Goal: Task Accomplishment & Management: Use online tool/utility

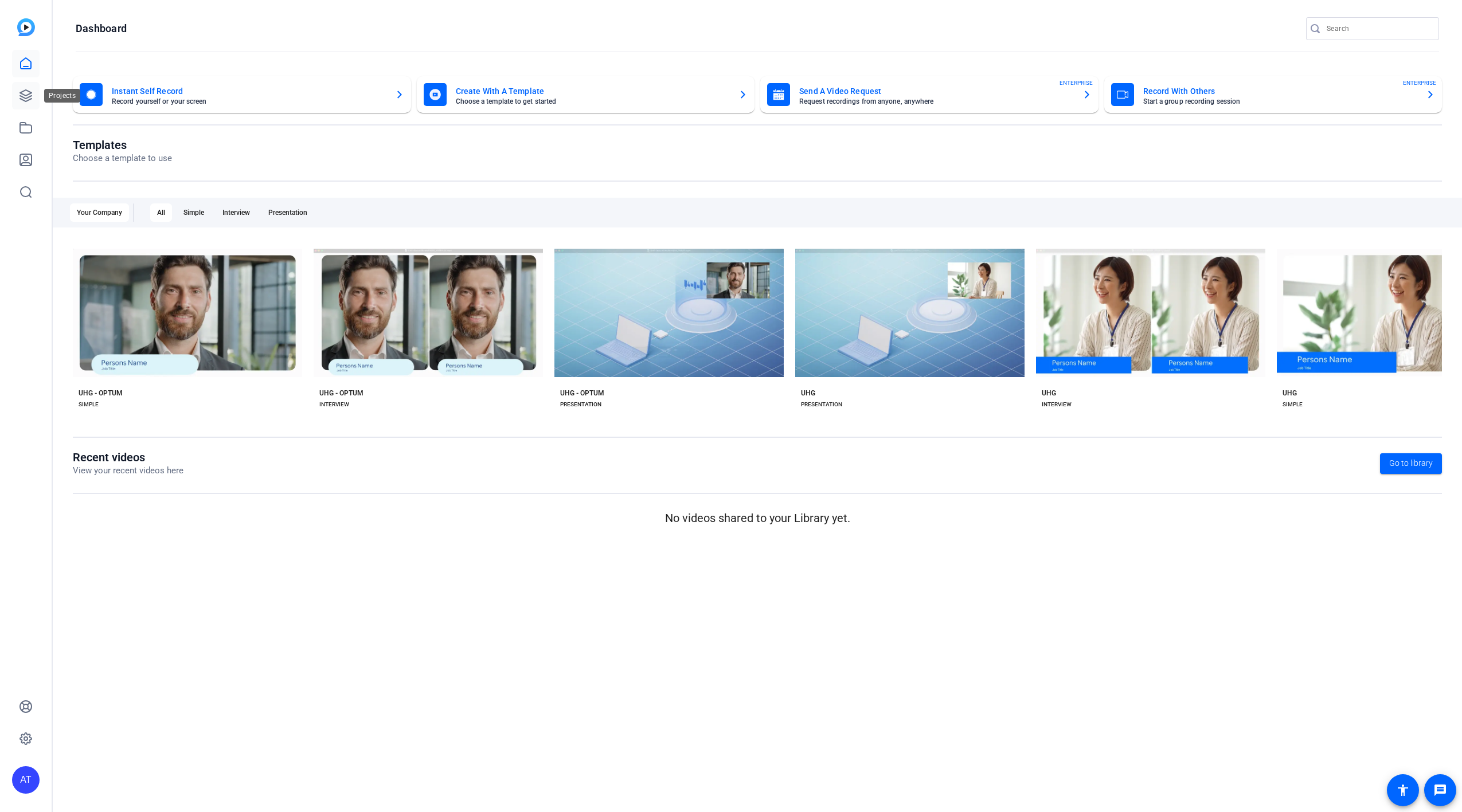
drag, startPoint x: 28, startPoint y: 99, endPoint x: 37, endPoint y: 108, distance: 12.7
click at [28, 99] on icon at bounding box center [26, 96] width 14 height 14
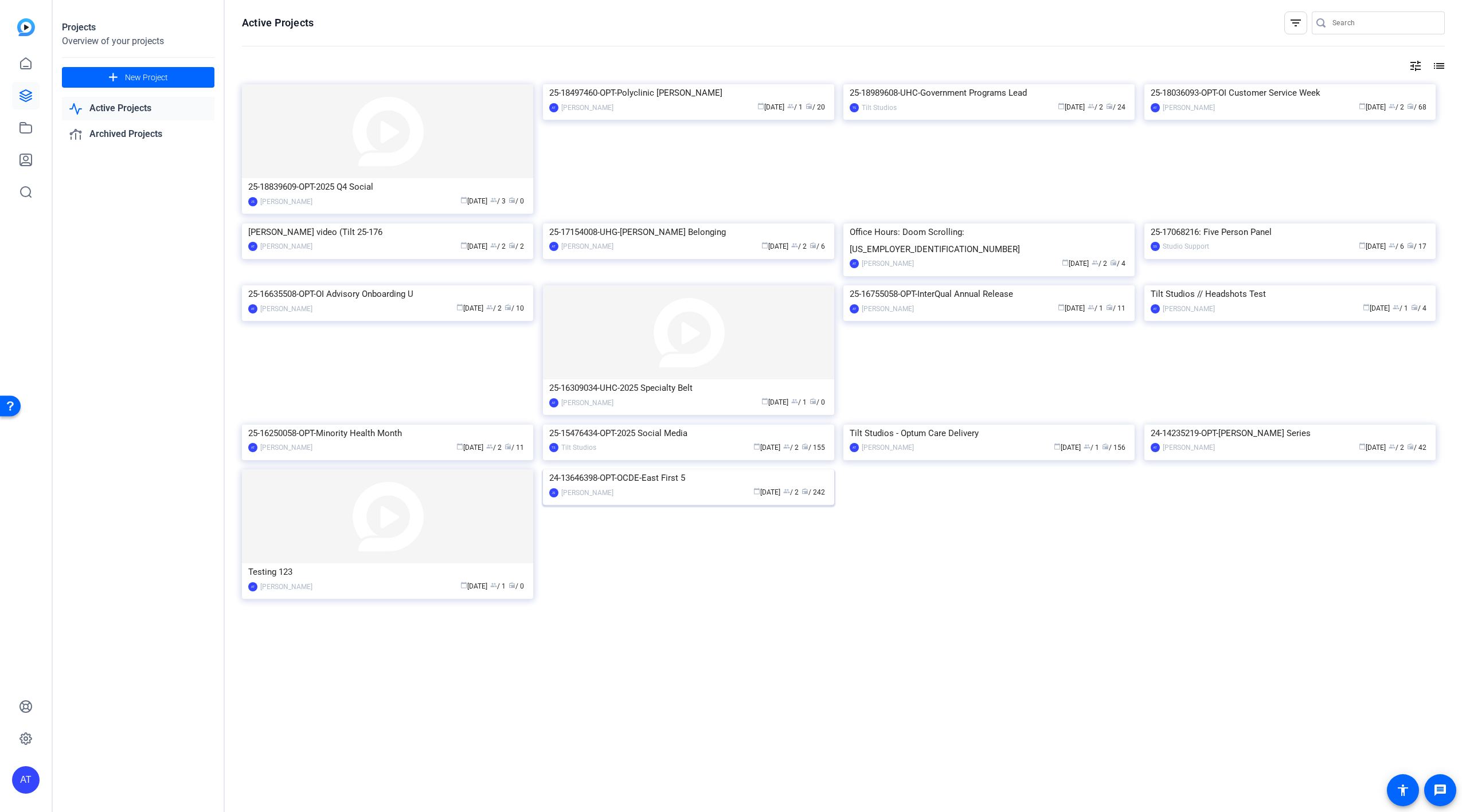
click at [701, 487] on div "24-13646398-OPT-OCDE-East First 5" at bounding box center [688, 478] width 279 height 17
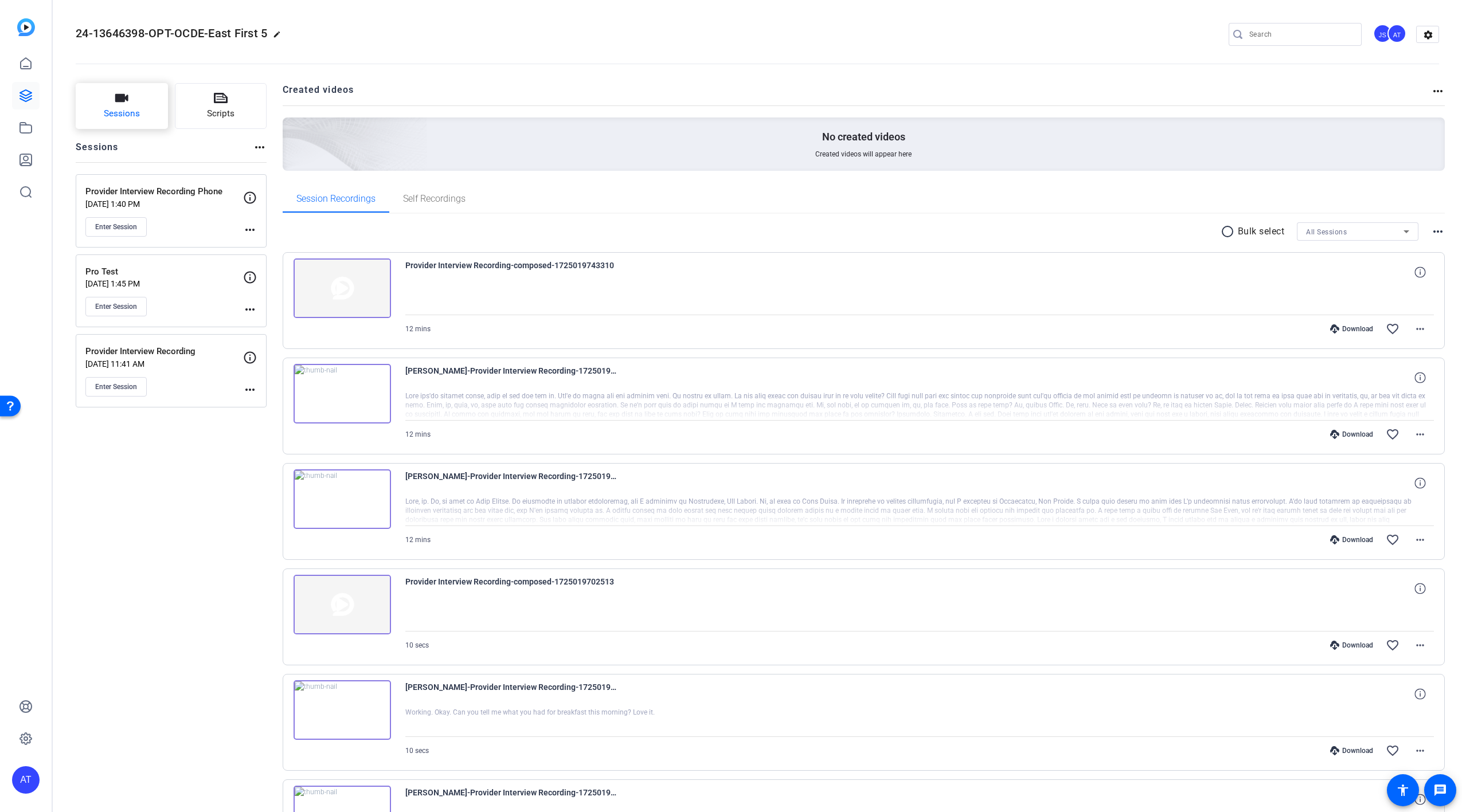
click at [139, 113] on span "Sessions" at bounding box center [121, 113] width 36 height 13
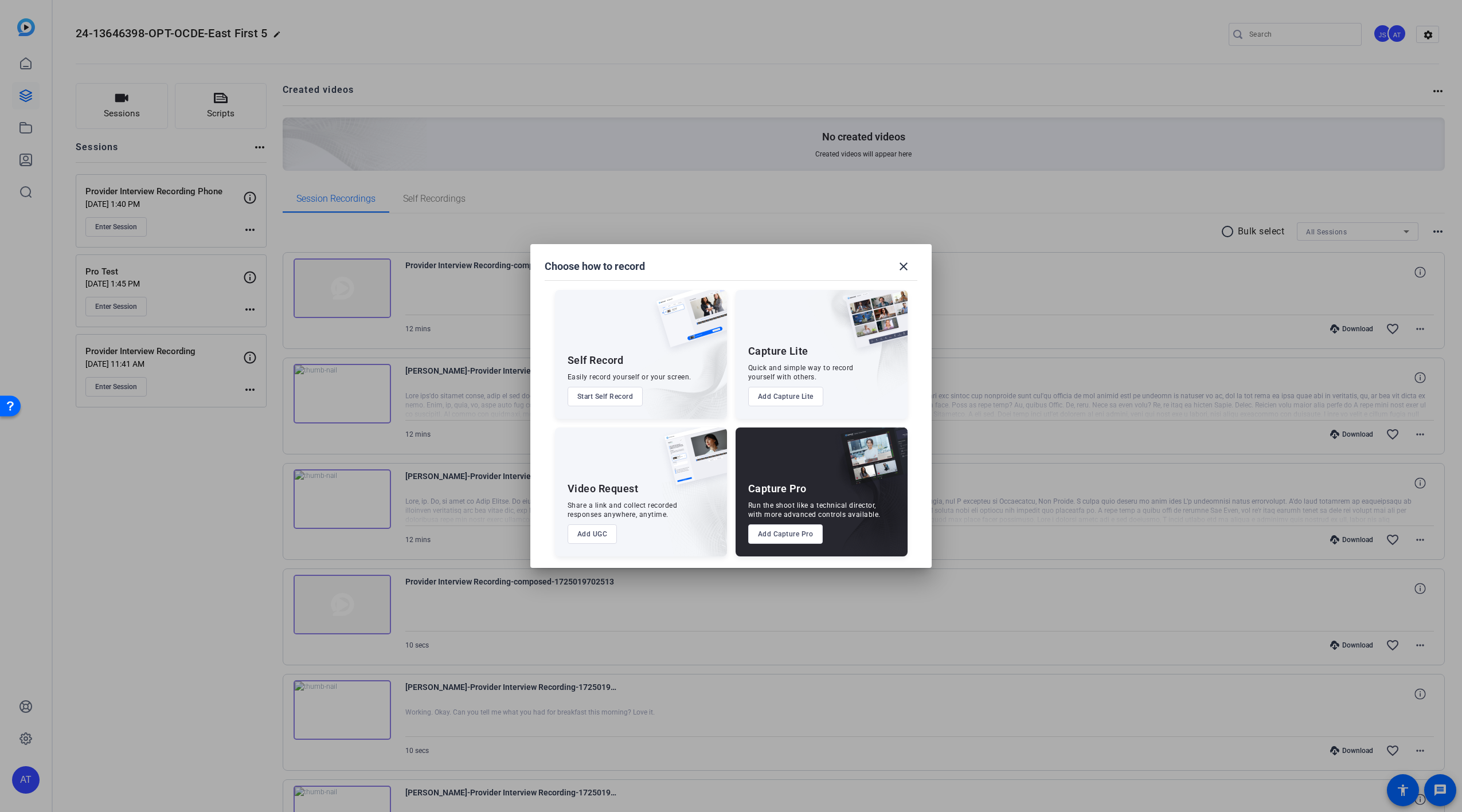
click at [788, 539] on button "Add Capture Pro" at bounding box center [786, 534] width 75 height 20
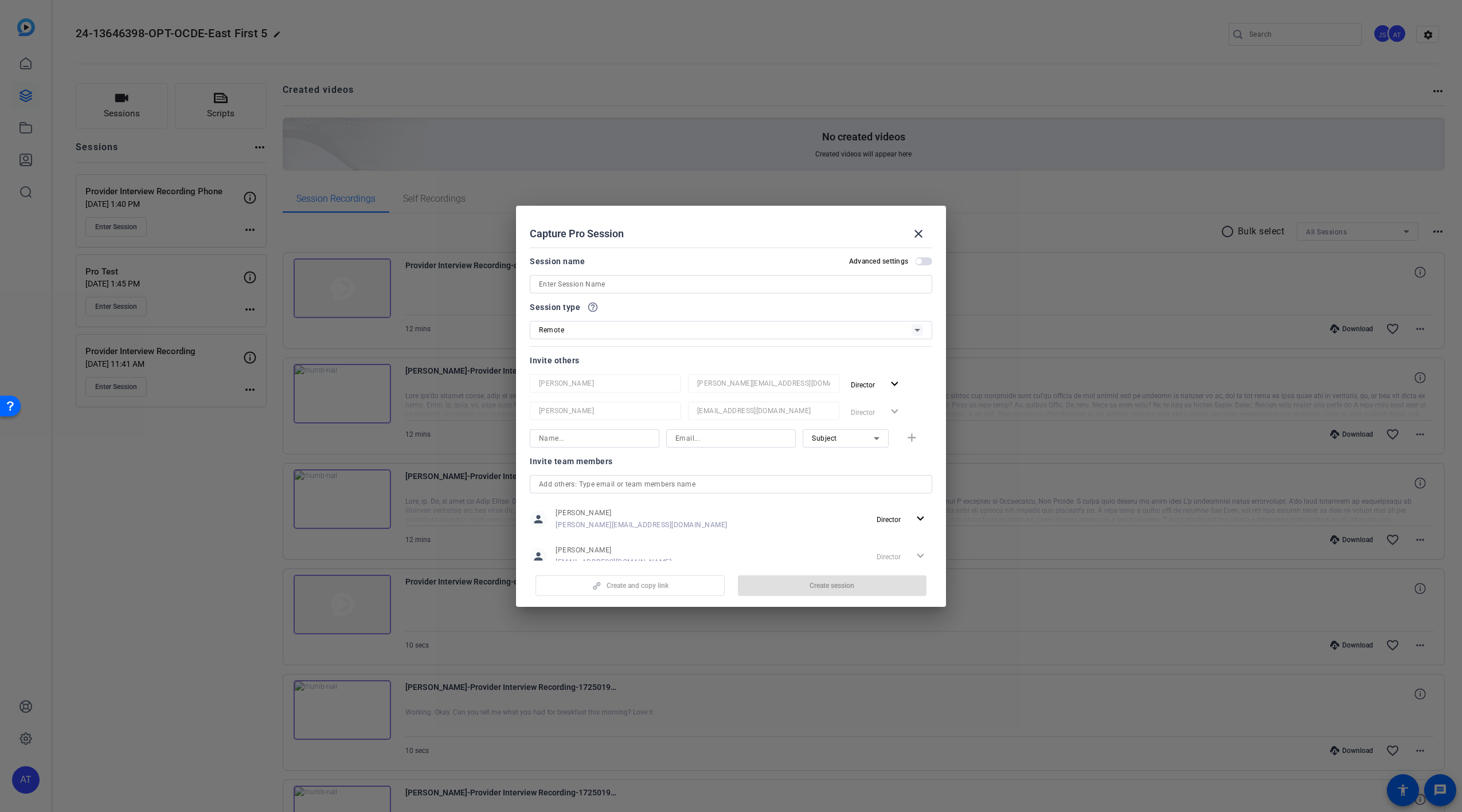
click at [744, 336] on div "Remote" at bounding box center [725, 329] width 372 height 14
click at [689, 355] on mat-option "Remote" at bounding box center [731, 354] width 402 height 20
click at [921, 237] on mat-icon "close" at bounding box center [919, 233] width 14 height 14
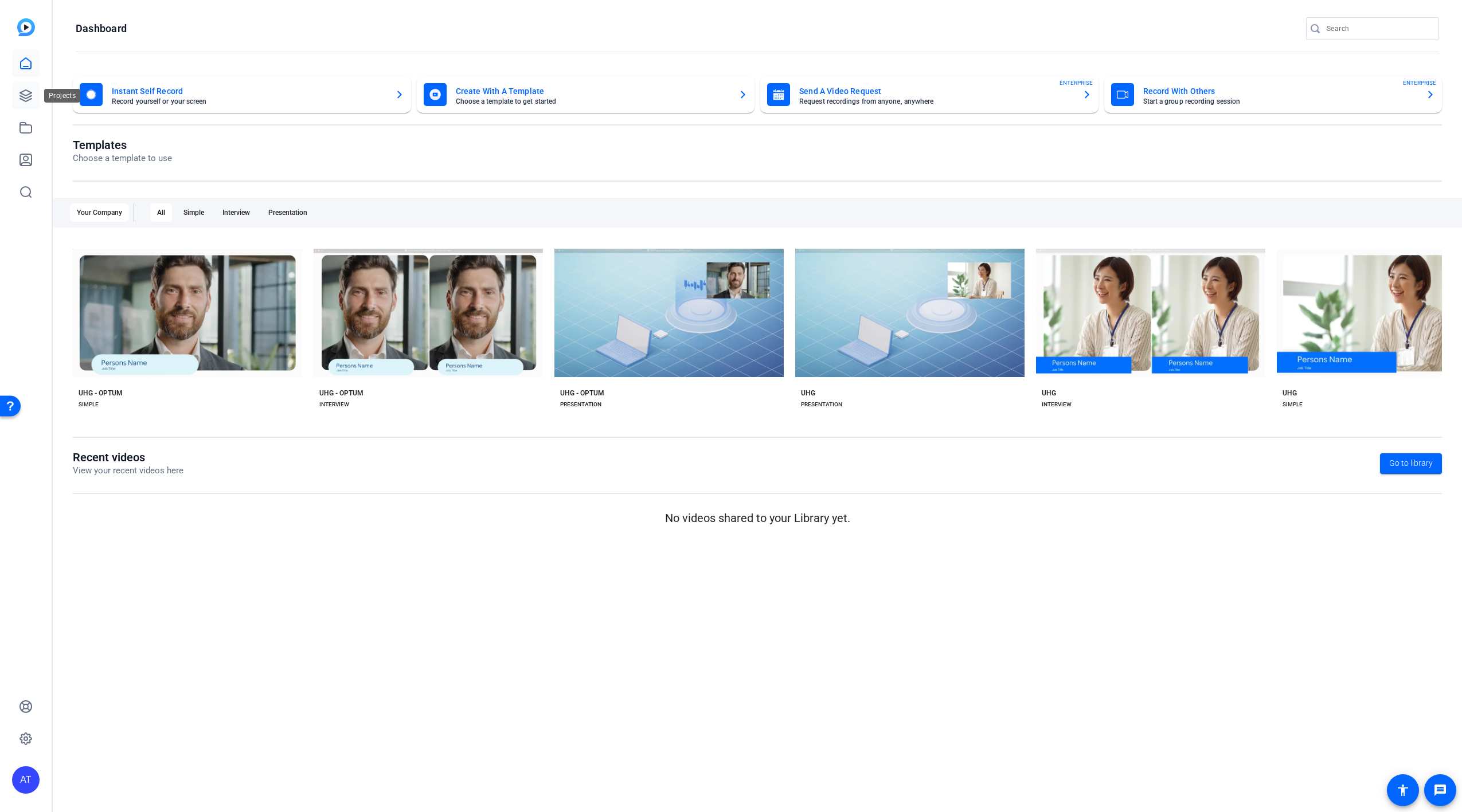
click at [33, 102] on link at bounding box center [26, 95] width 27 height 27
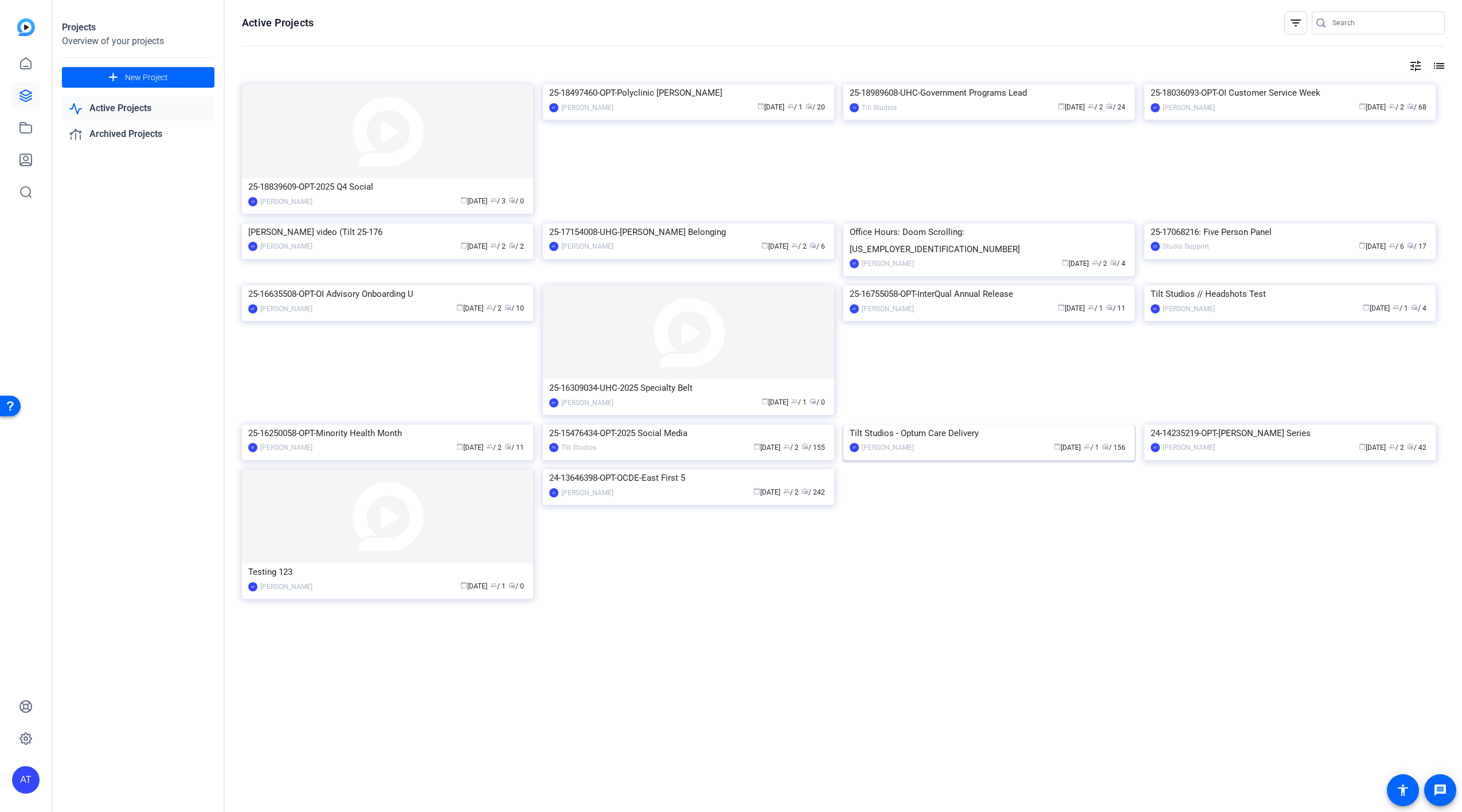
click at [947, 425] on img at bounding box center [989, 425] width 291 height 0
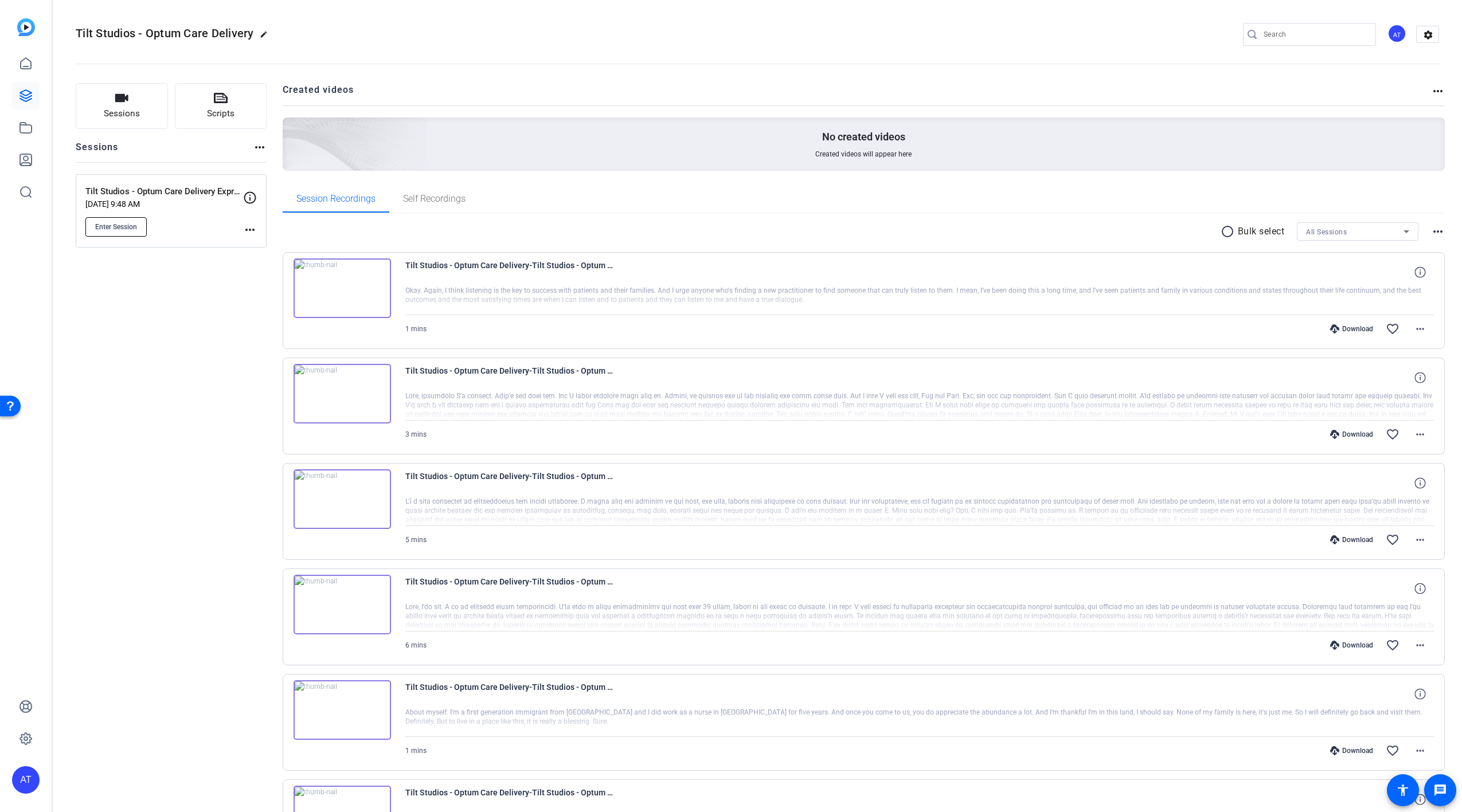
click at [125, 225] on span "Enter Session" at bounding box center [116, 227] width 42 height 9
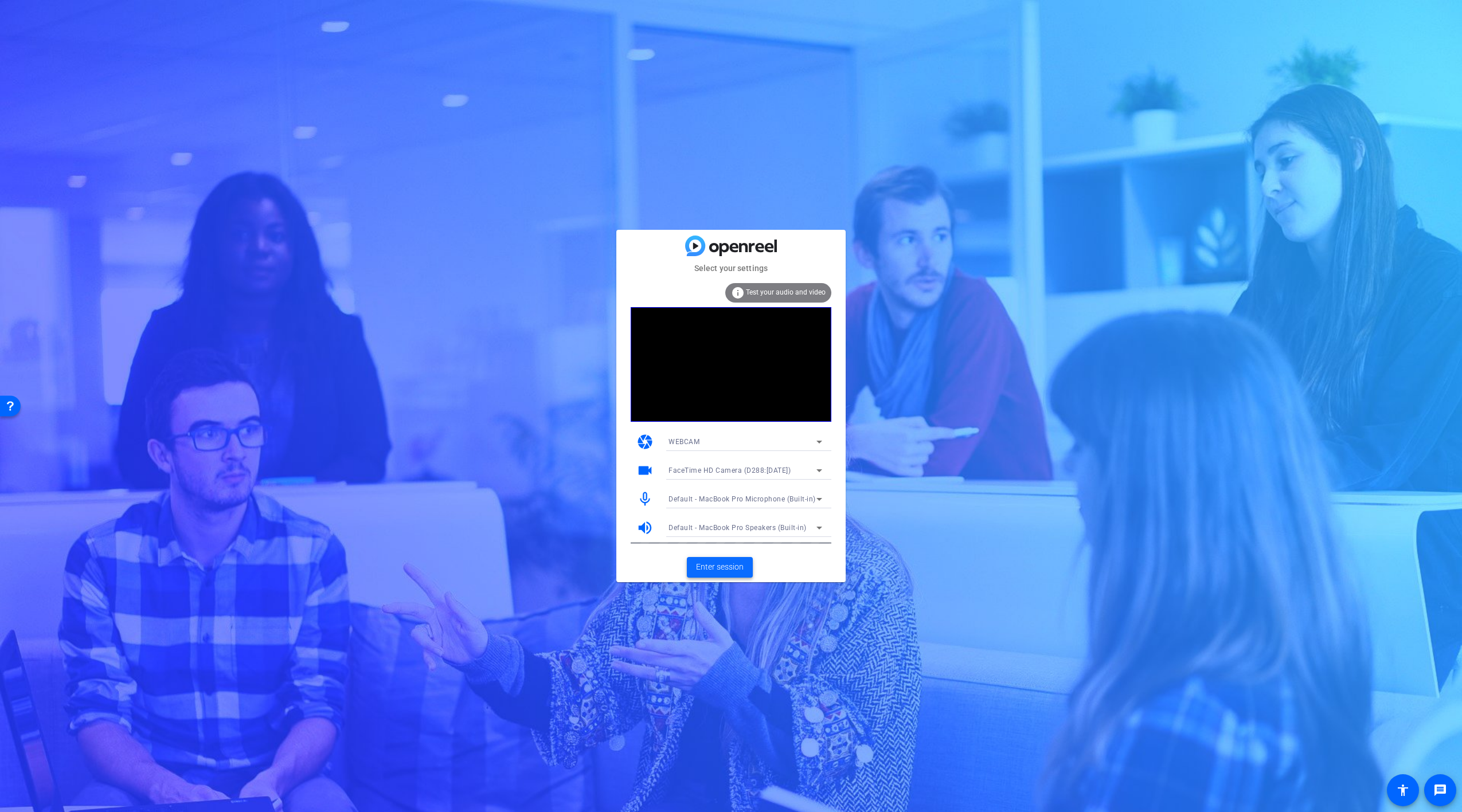
click at [718, 568] on span "Enter session" at bounding box center [720, 567] width 48 height 12
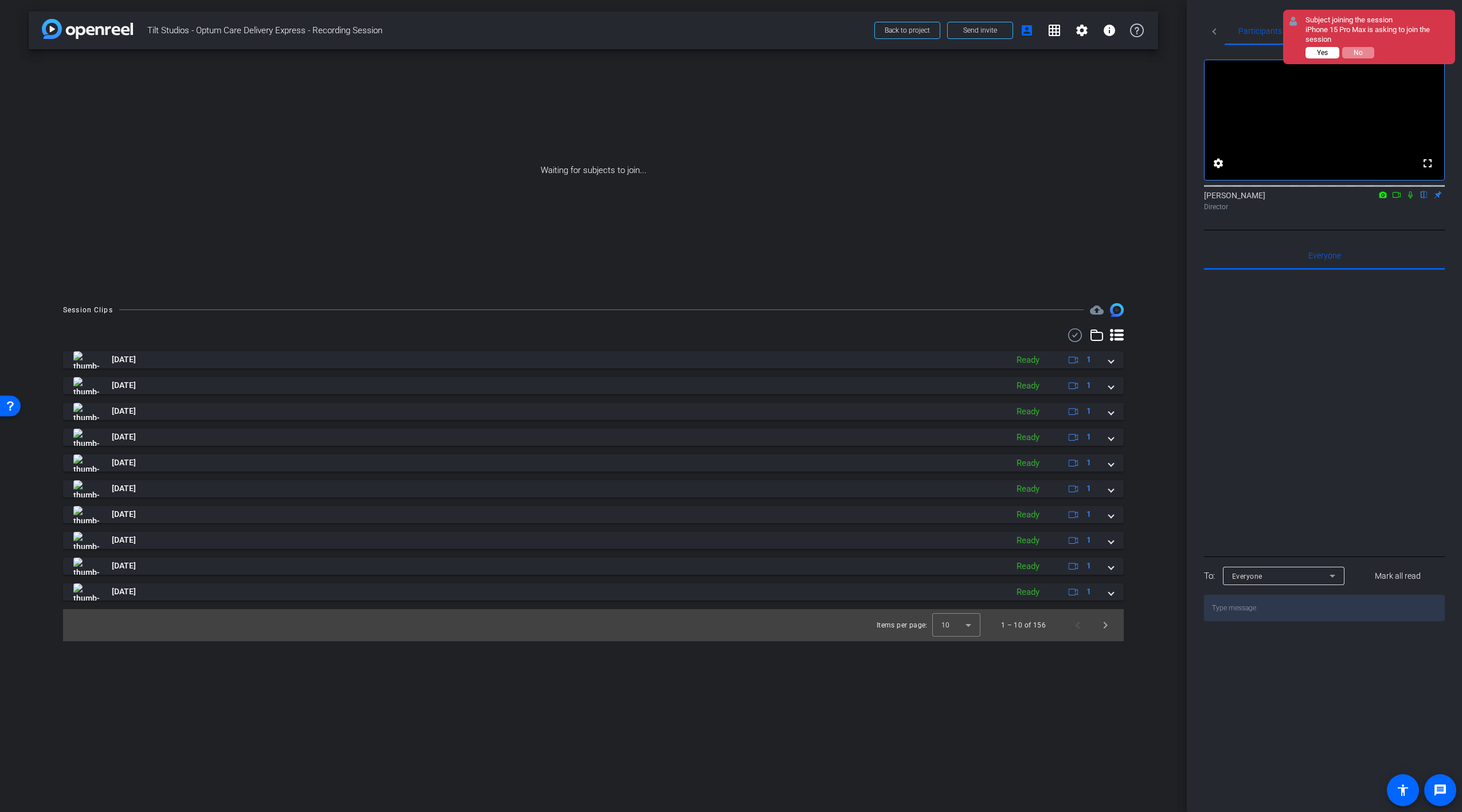
click at [1327, 51] on span "Yes" at bounding box center [1322, 53] width 11 height 8
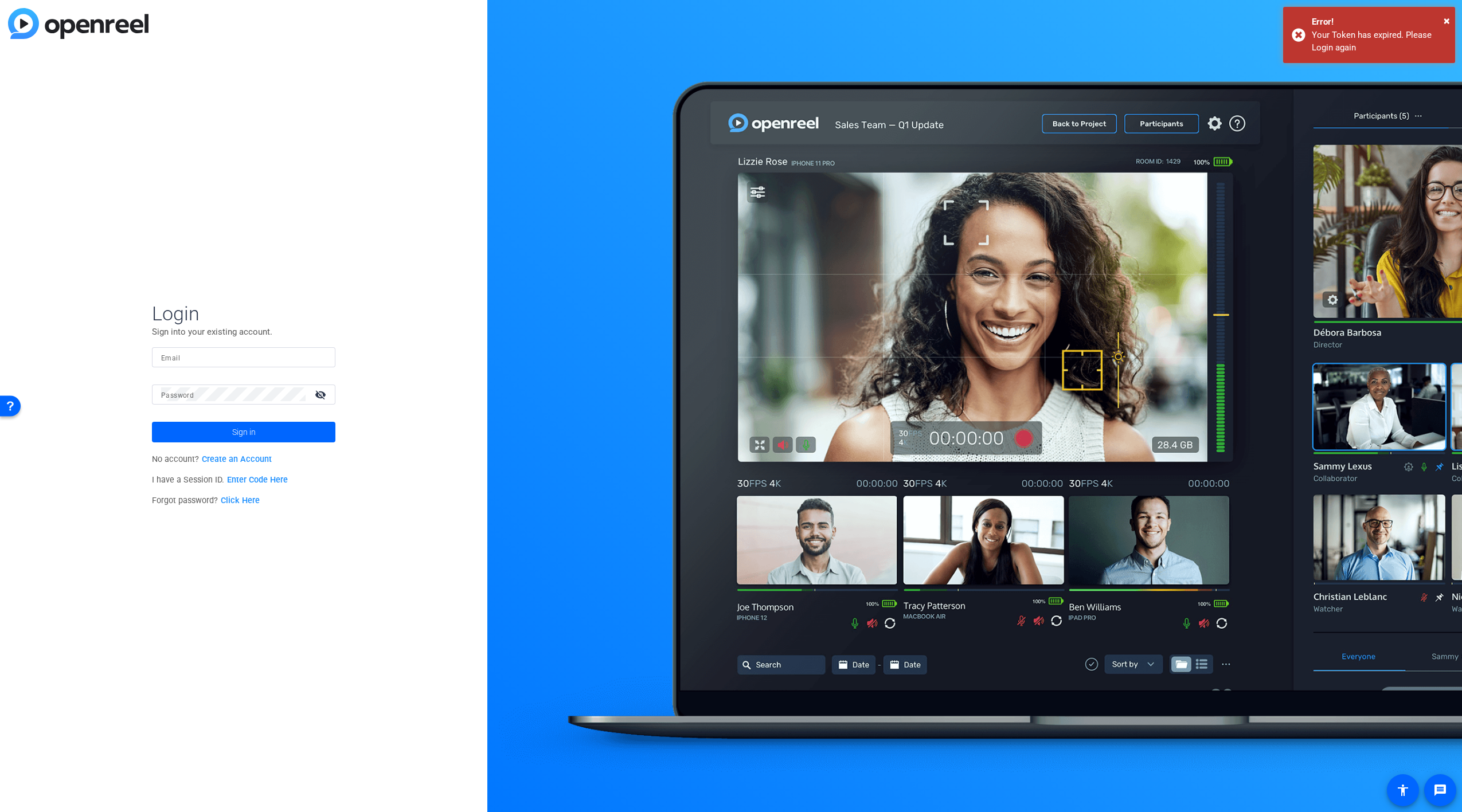
type input "abraham_turcotte@uhg.com"
click at [274, 425] on span at bounding box center [243, 432] width 183 height 27
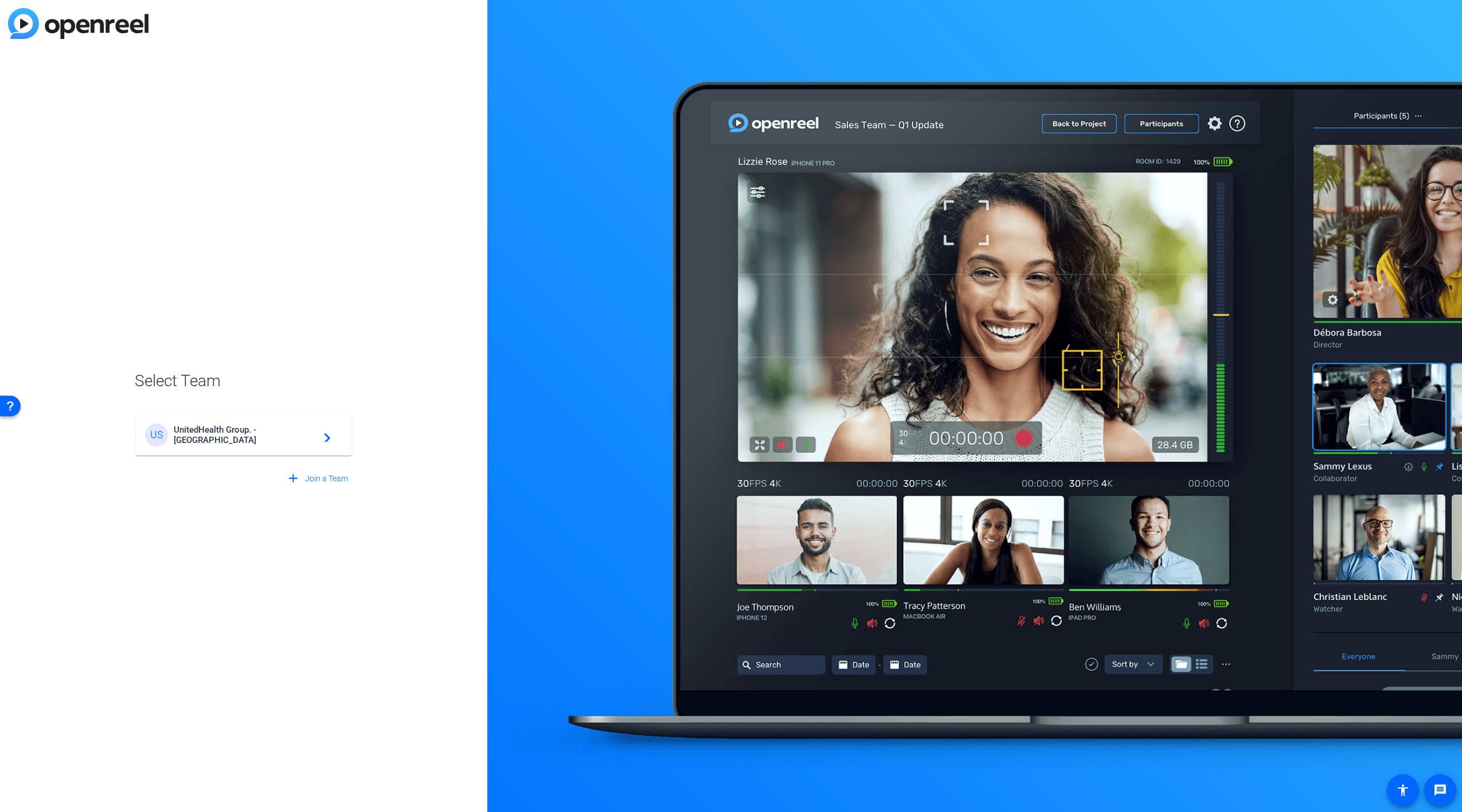
click at [274, 425] on div "US UnitedHealth Group. - Tilt Studios navigate_next" at bounding box center [244, 435] width 197 height 23
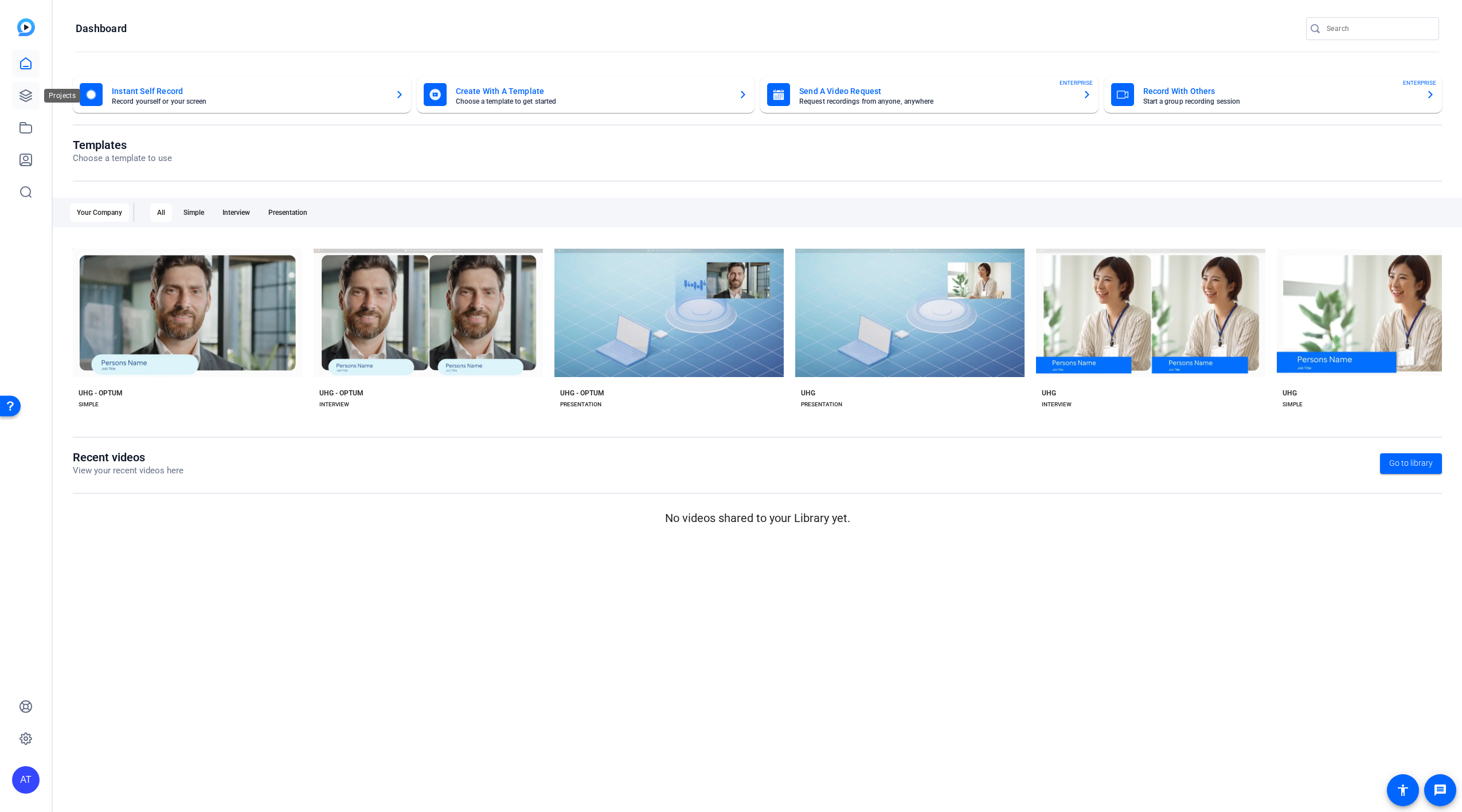
click at [25, 89] on icon at bounding box center [26, 96] width 14 height 14
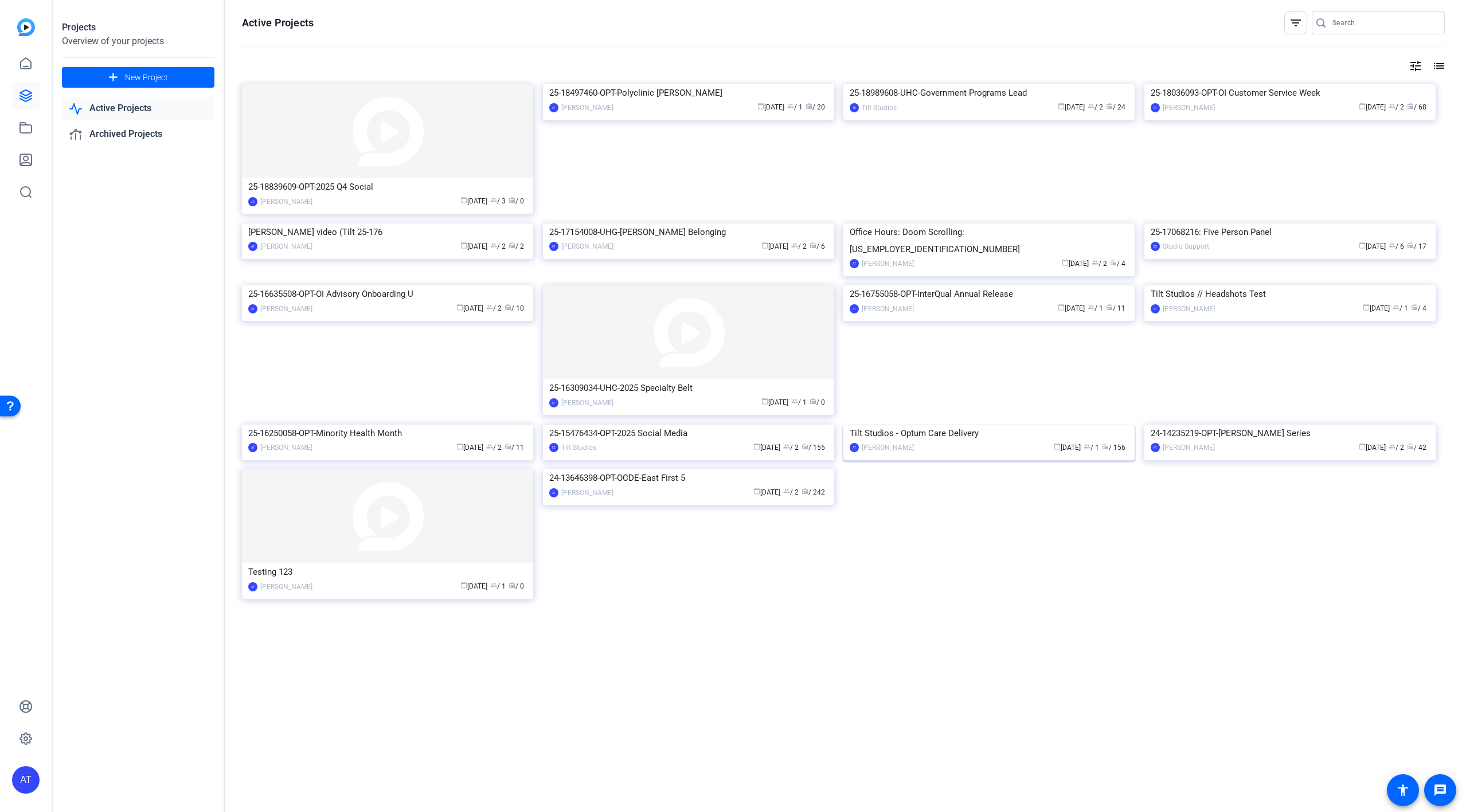
click at [921, 425] on img at bounding box center [989, 425] width 291 height 0
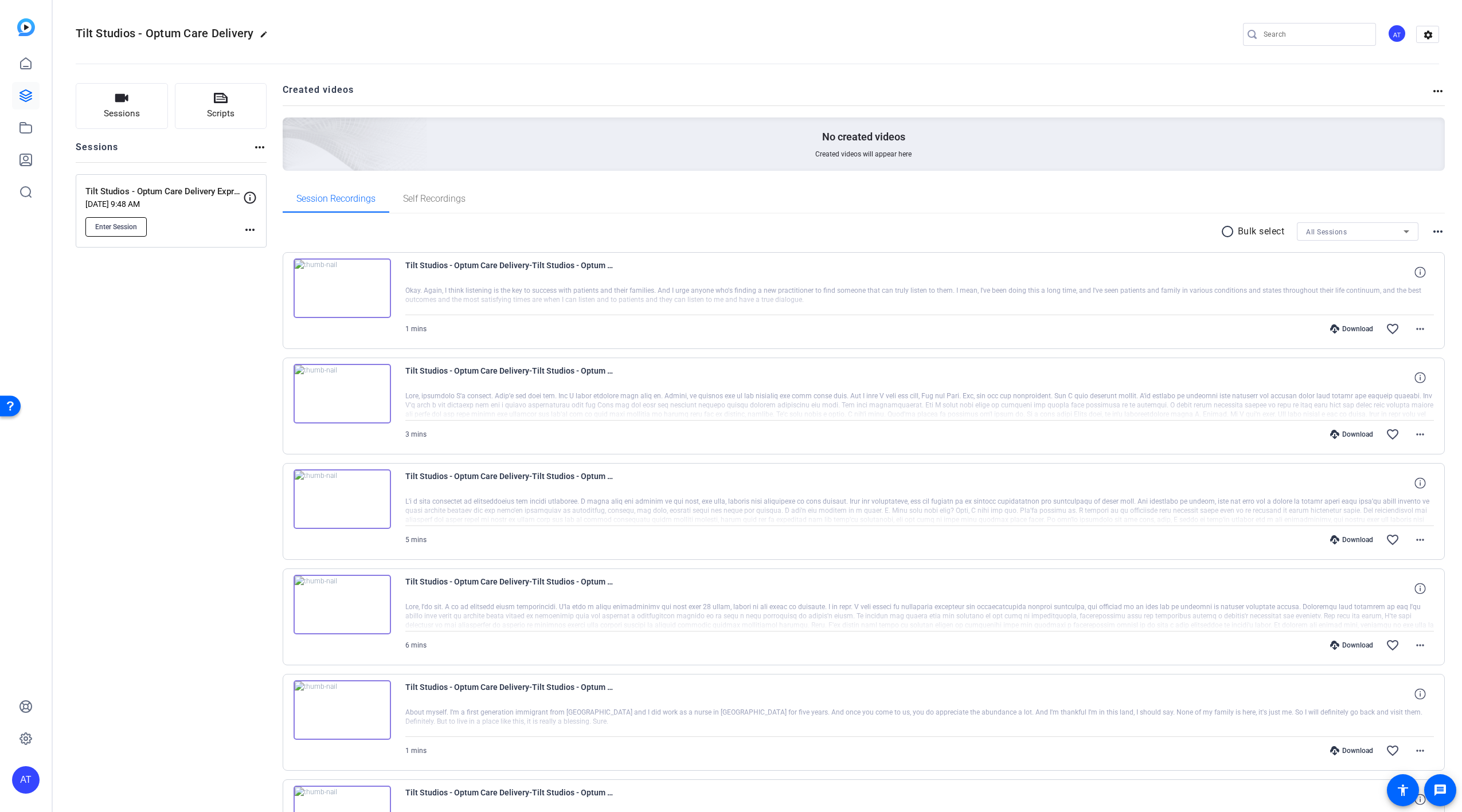
click at [115, 225] on span "Enter Session" at bounding box center [116, 227] width 42 height 9
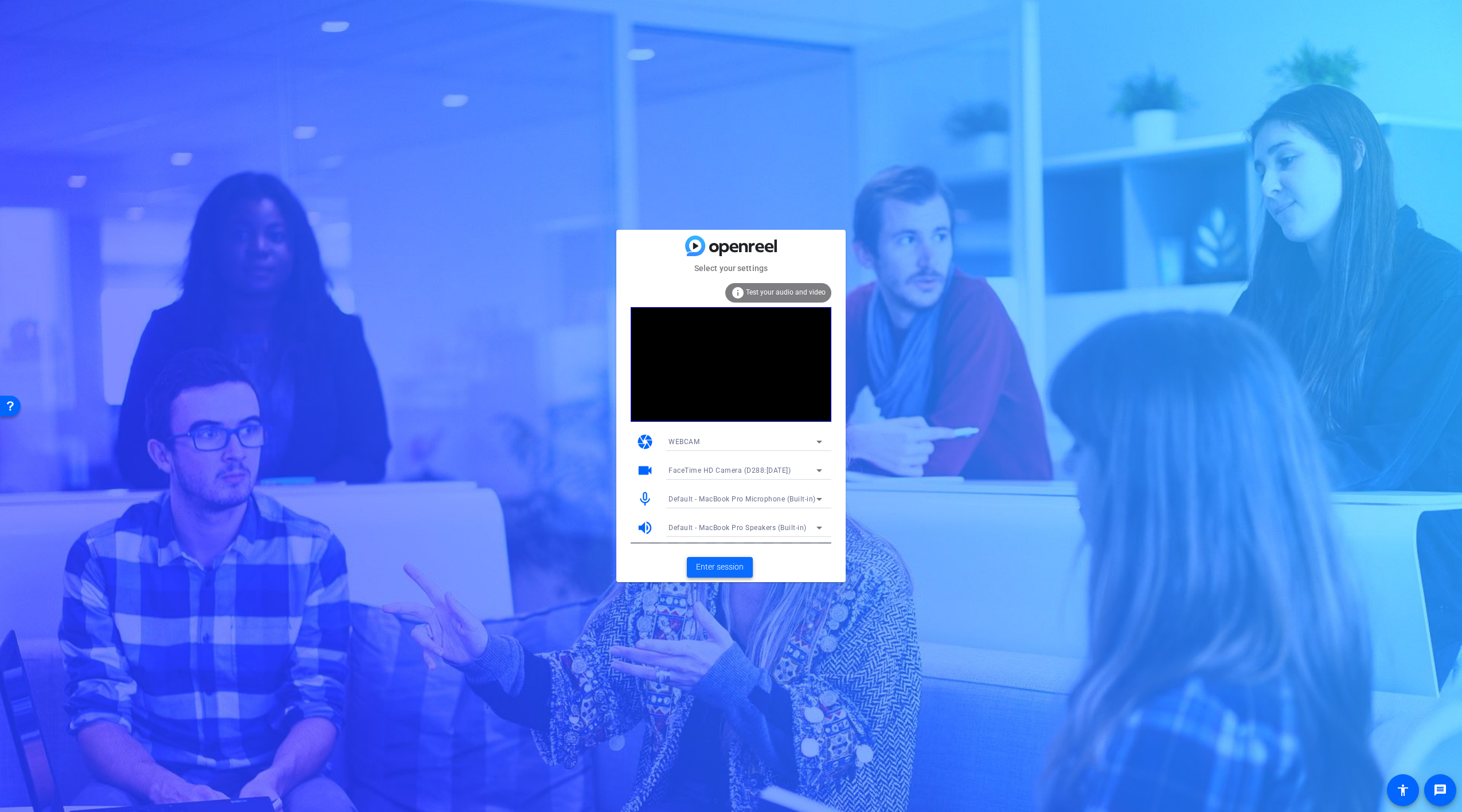
click at [718, 563] on span "Enter session" at bounding box center [720, 567] width 48 height 12
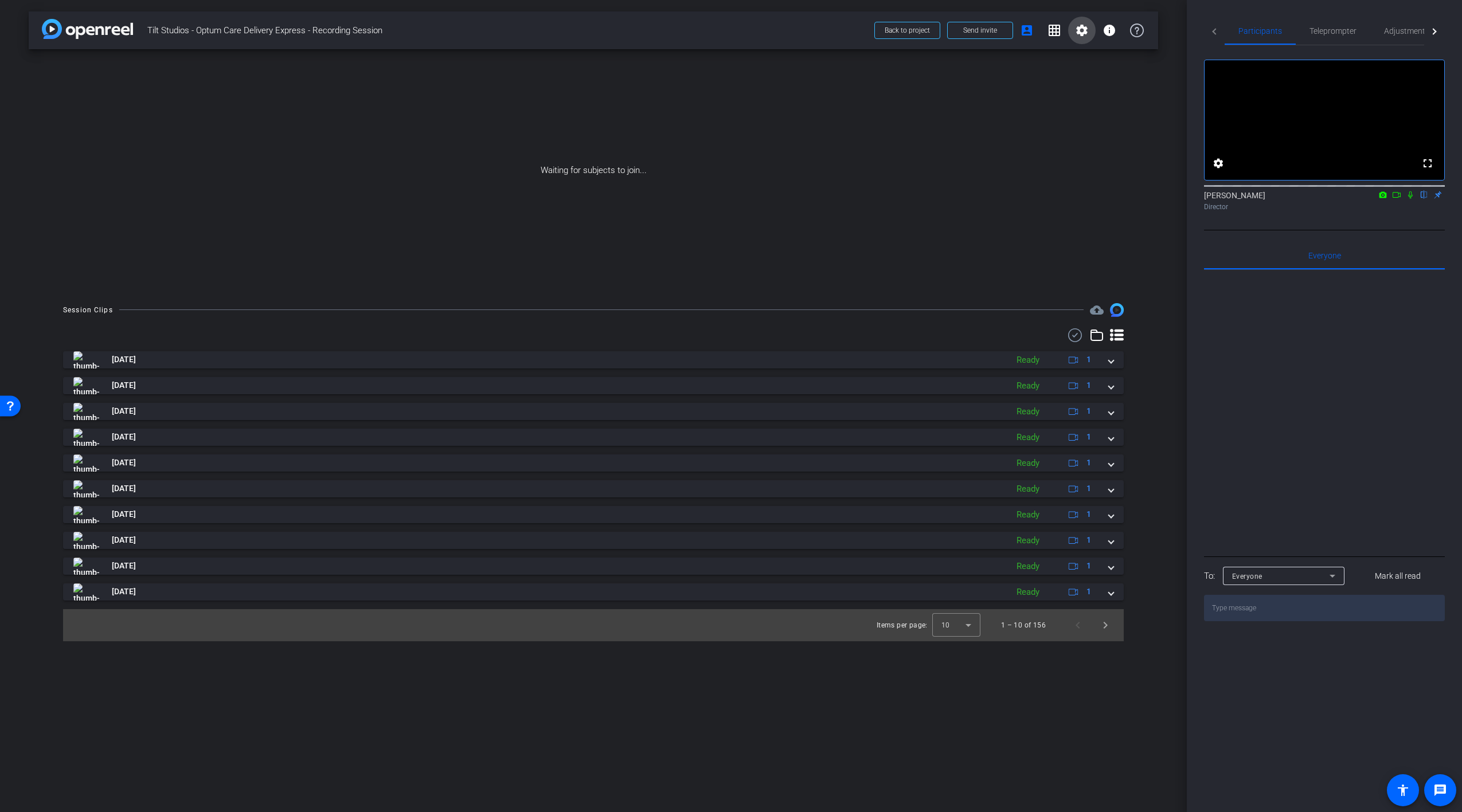
click at [1077, 27] on mat-icon "settings" at bounding box center [1082, 31] width 14 height 14
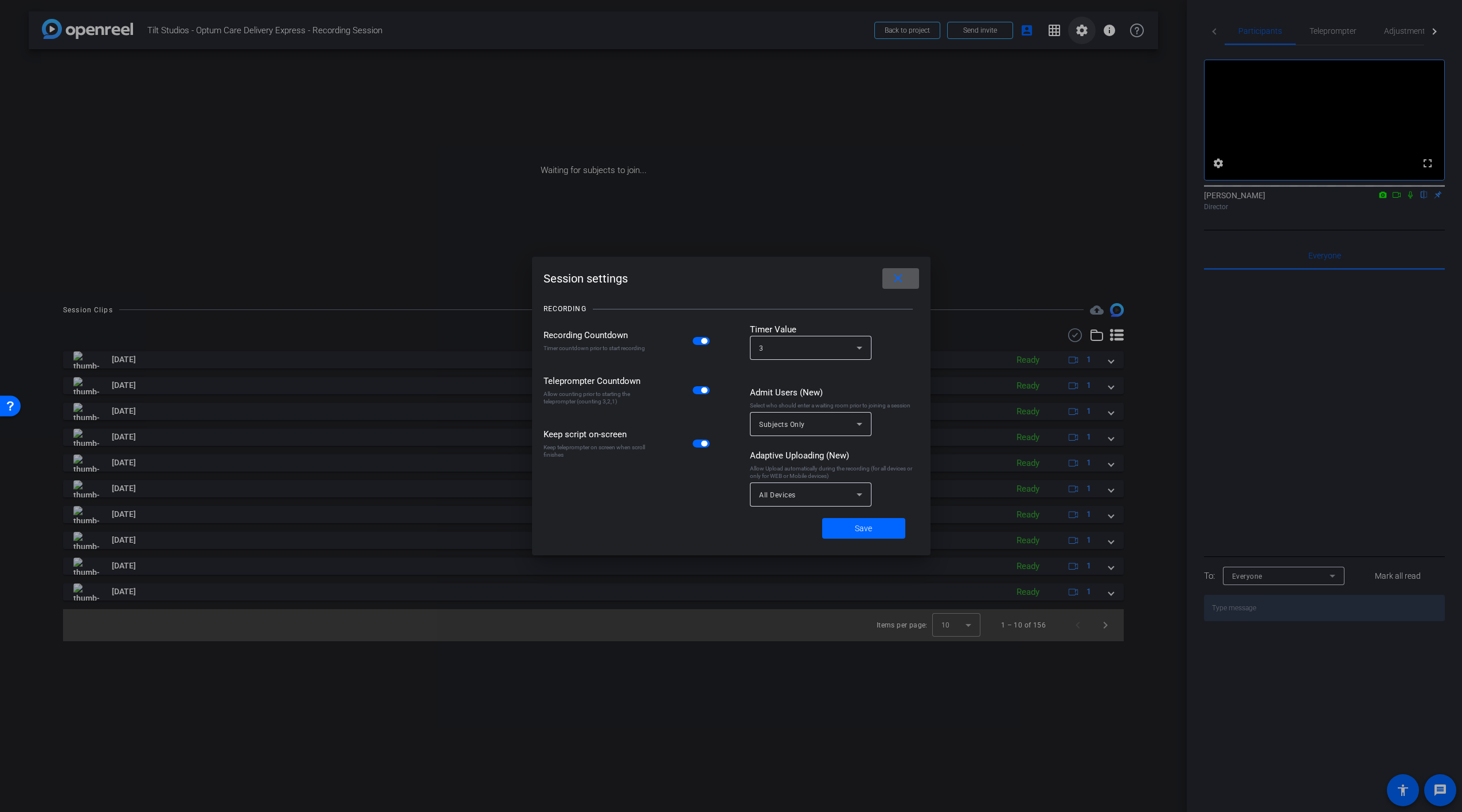
click at [1077, 27] on div at bounding box center [731, 406] width 1462 height 812
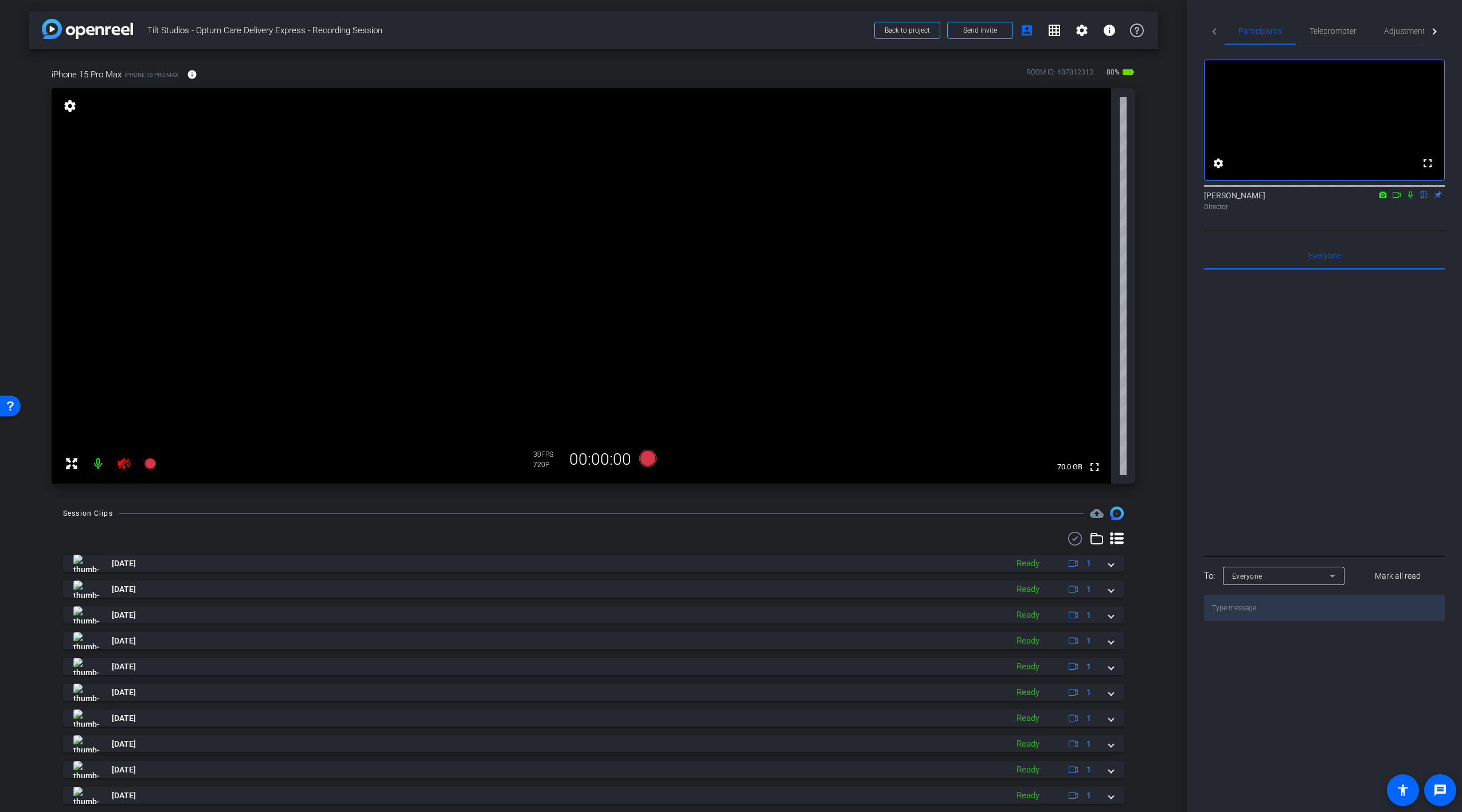
click at [127, 459] on icon at bounding box center [124, 464] width 12 height 12
click at [1324, 49] on span "Yes" at bounding box center [1323, 53] width 11 height 8
click at [121, 463] on icon at bounding box center [124, 464] width 12 height 12
click at [153, 72] on mat-icon "info" at bounding box center [157, 74] width 10 height 10
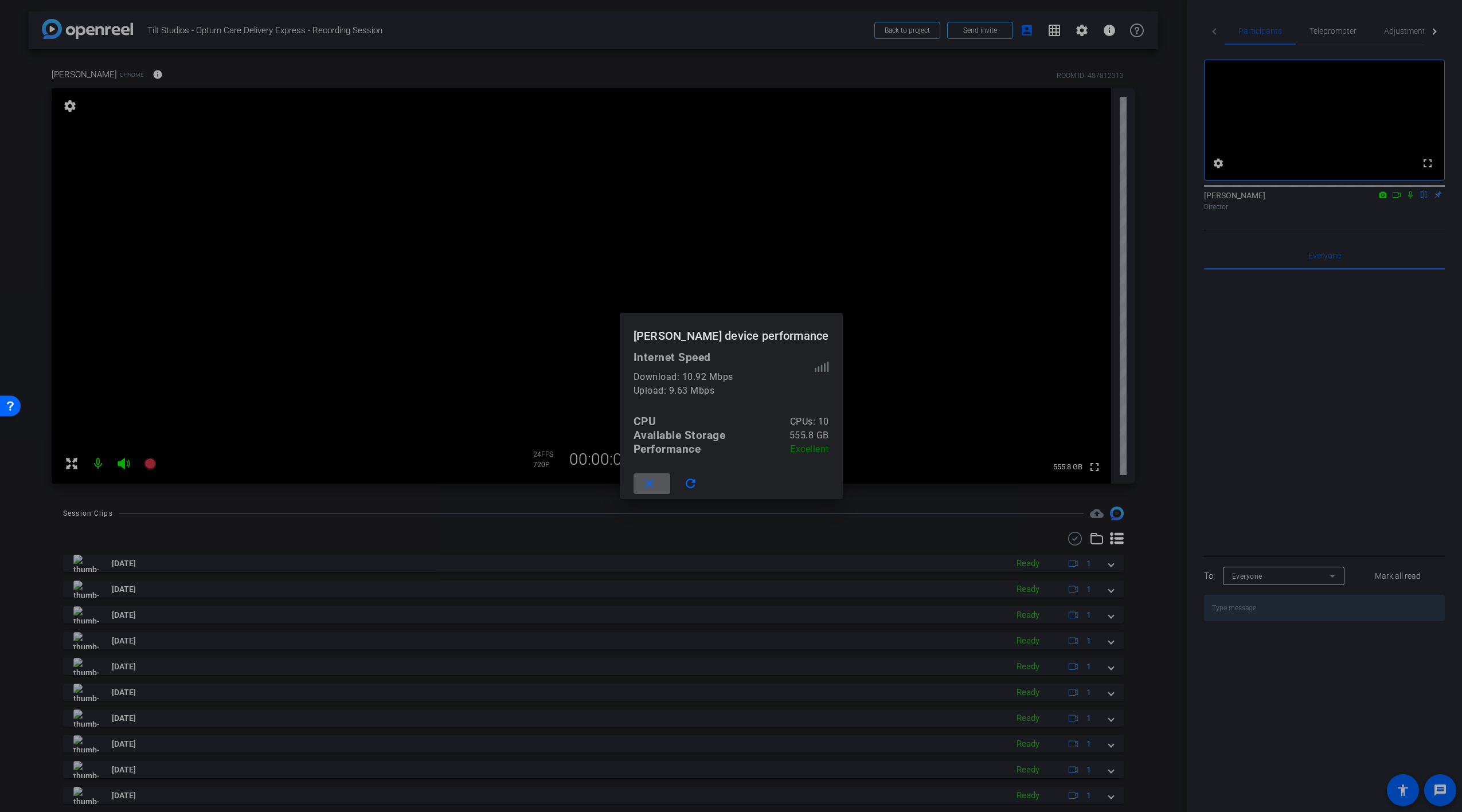
click at [670, 484] on span at bounding box center [652, 484] width 37 height 27
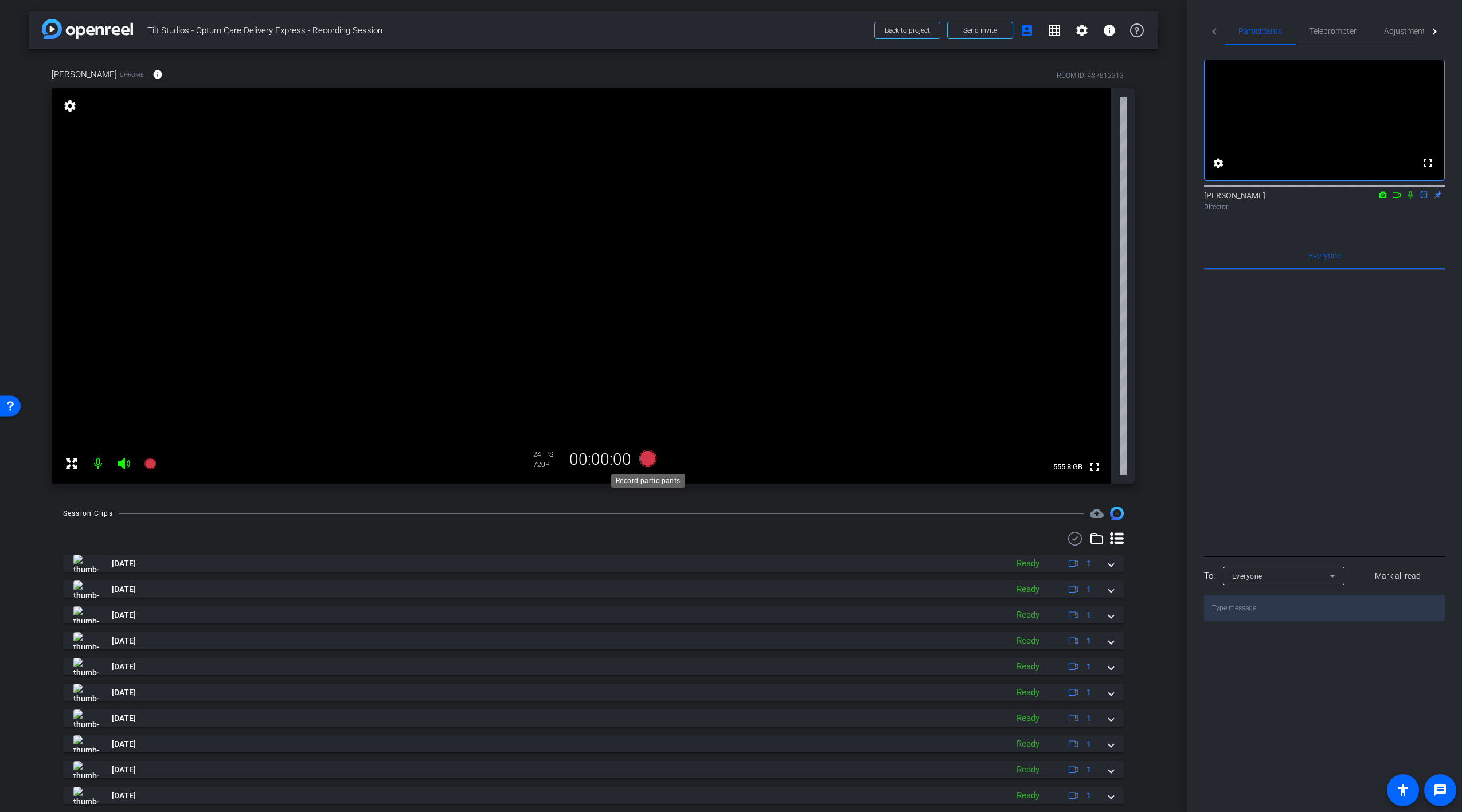
click at [649, 461] on icon at bounding box center [648, 458] width 17 height 17
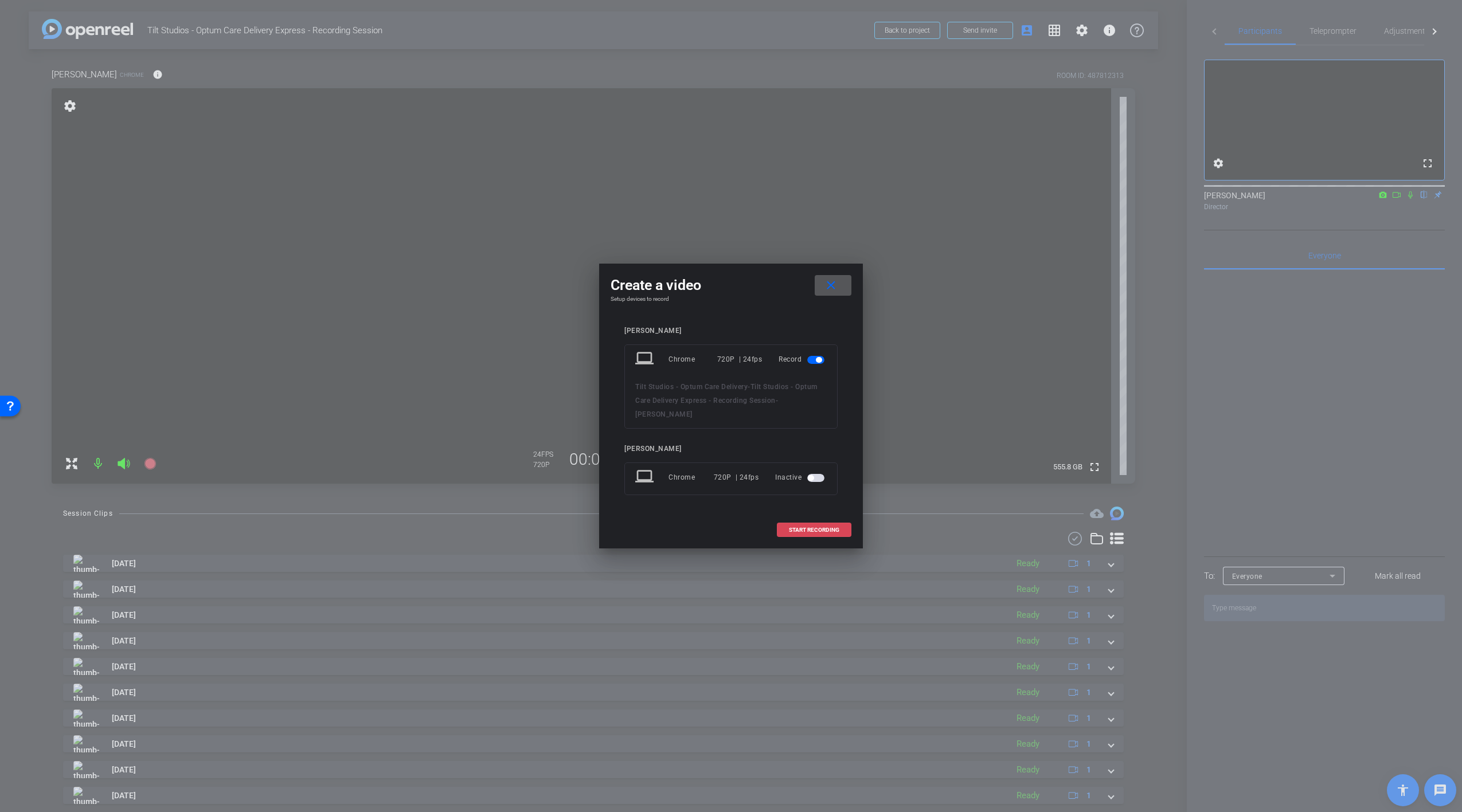
click at [809, 527] on span "START RECORDING" at bounding box center [814, 530] width 50 height 5
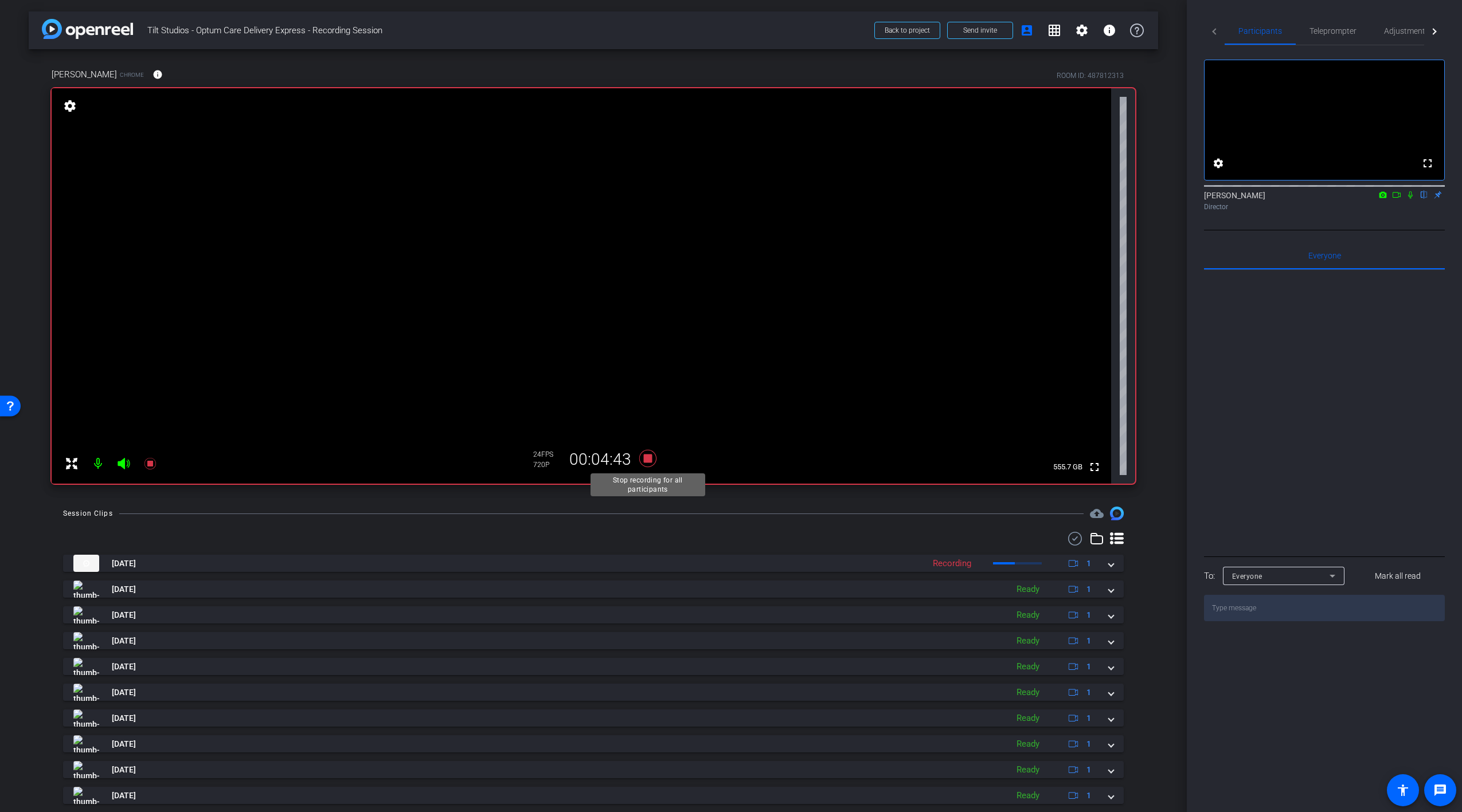
click at [652, 459] on icon at bounding box center [648, 459] width 27 height 20
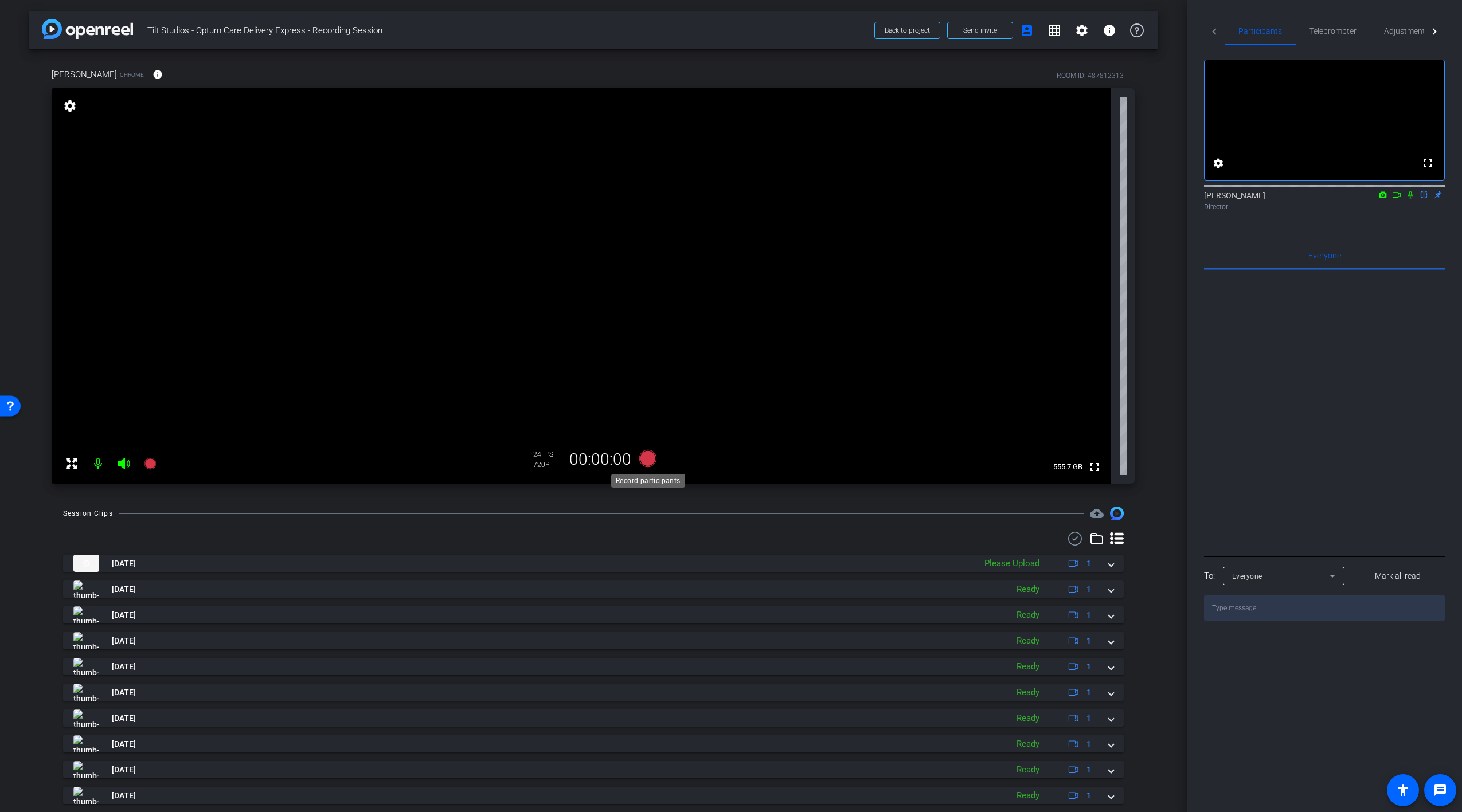
click at [652, 459] on icon at bounding box center [648, 458] width 17 height 17
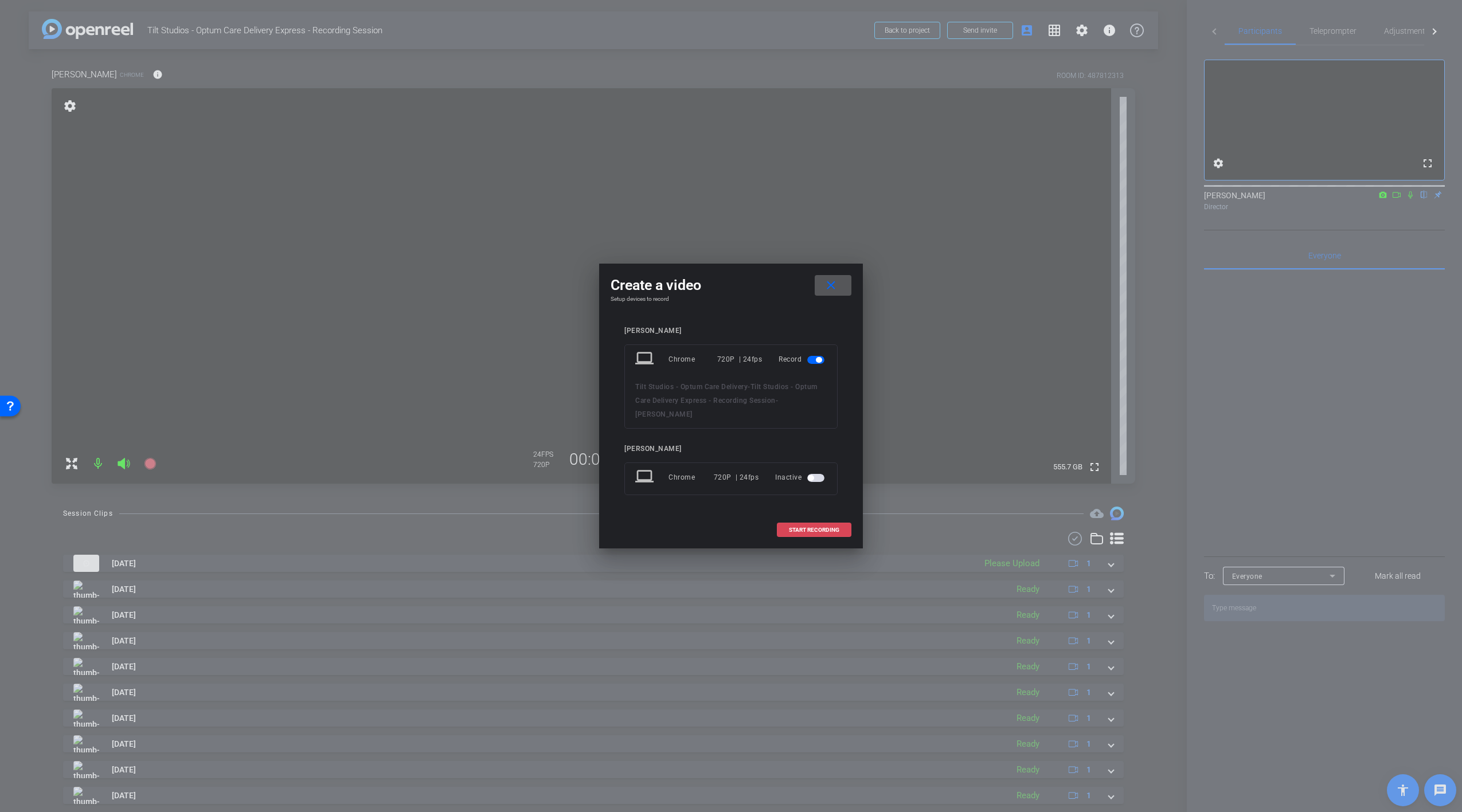
click at [808, 527] on span "START RECORDING" at bounding box center [814, 530] width 50 height 5
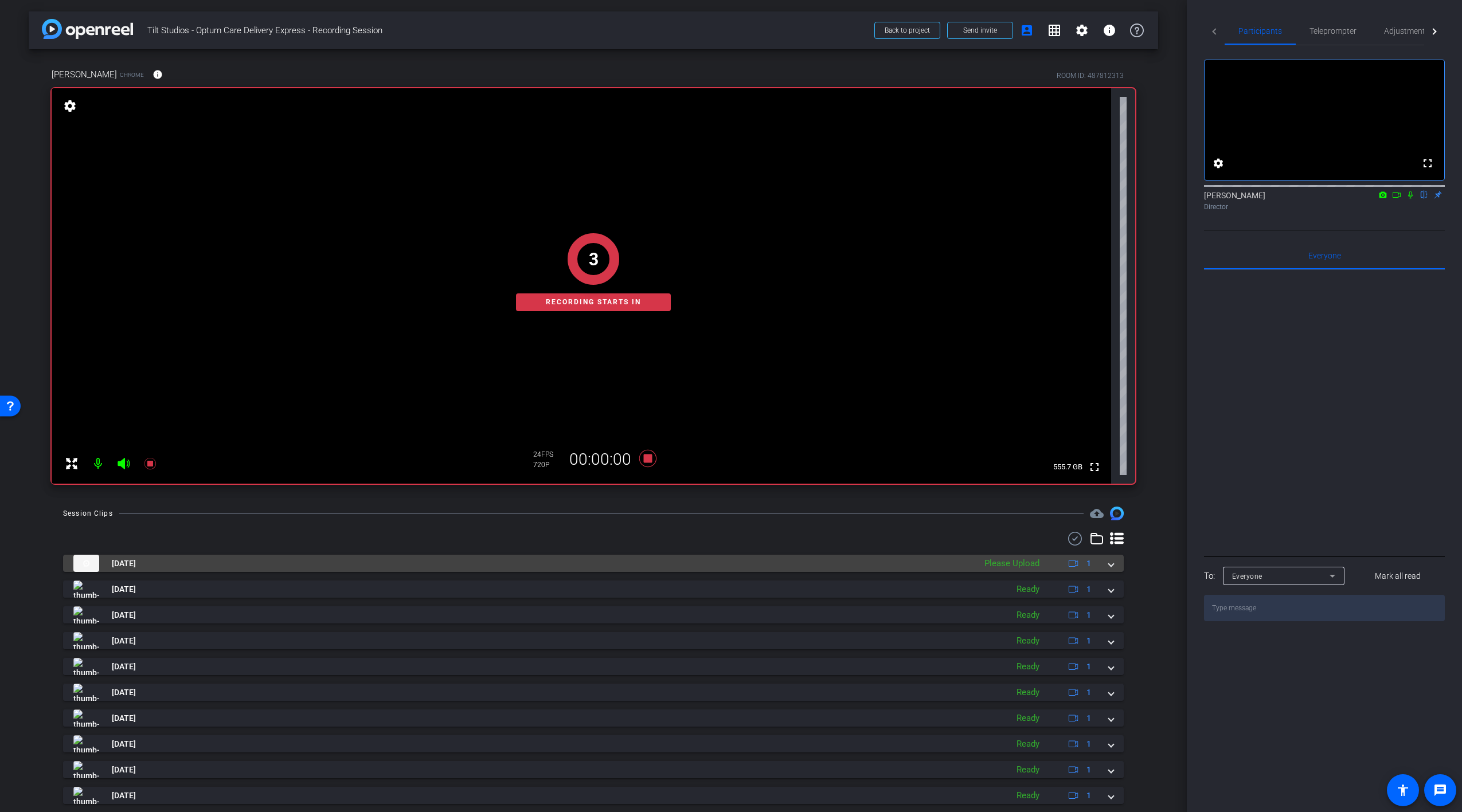
click at [1111, 562] on span at bounding box center [1111, 564] width 5 height 12
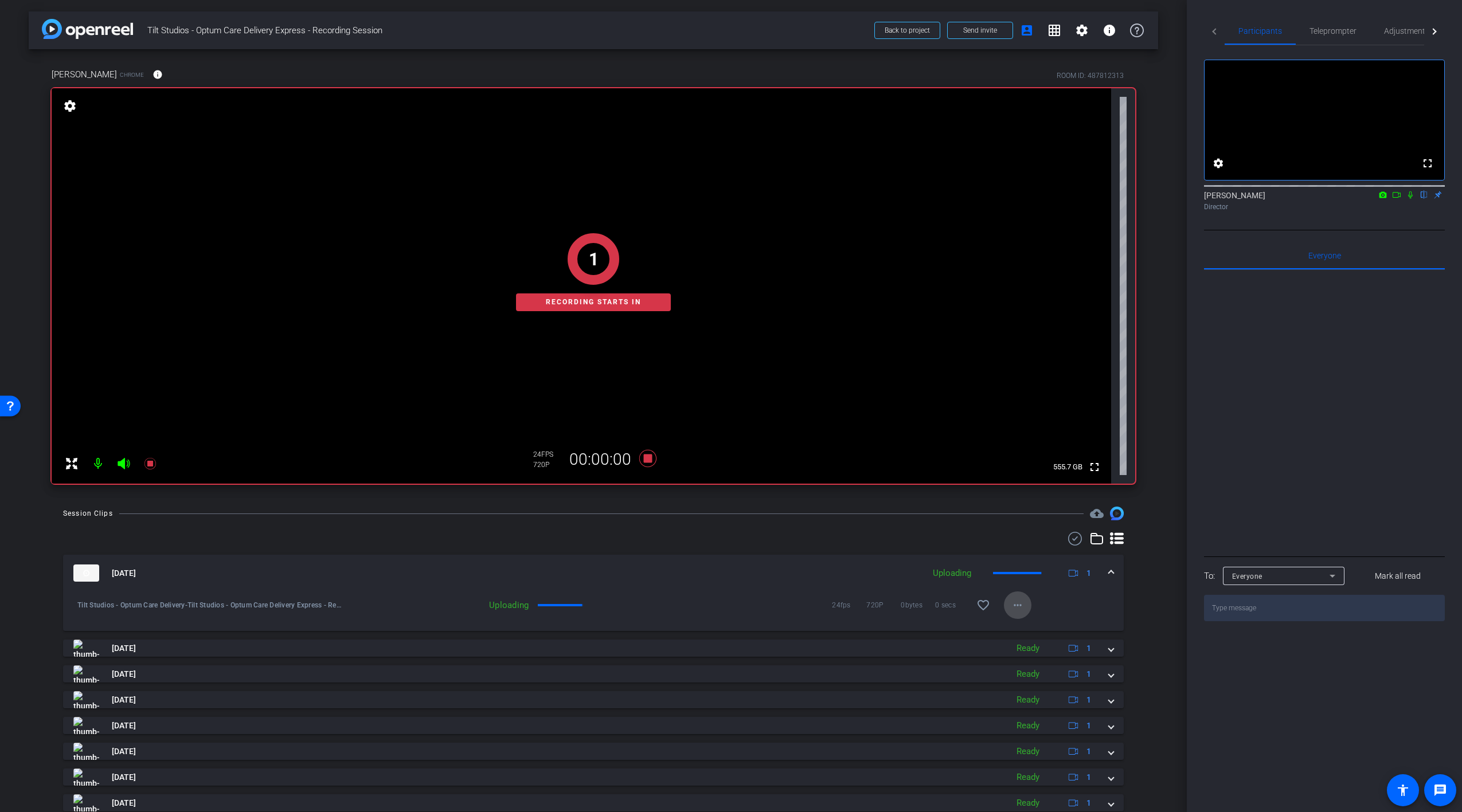
click at [1019, 604] on mat-icon "more_horiz" at bounding box center [1018, 605] width 14 height 14
click at [1019, 540] on div at bounding box center [731, 406] width 1462 height 812
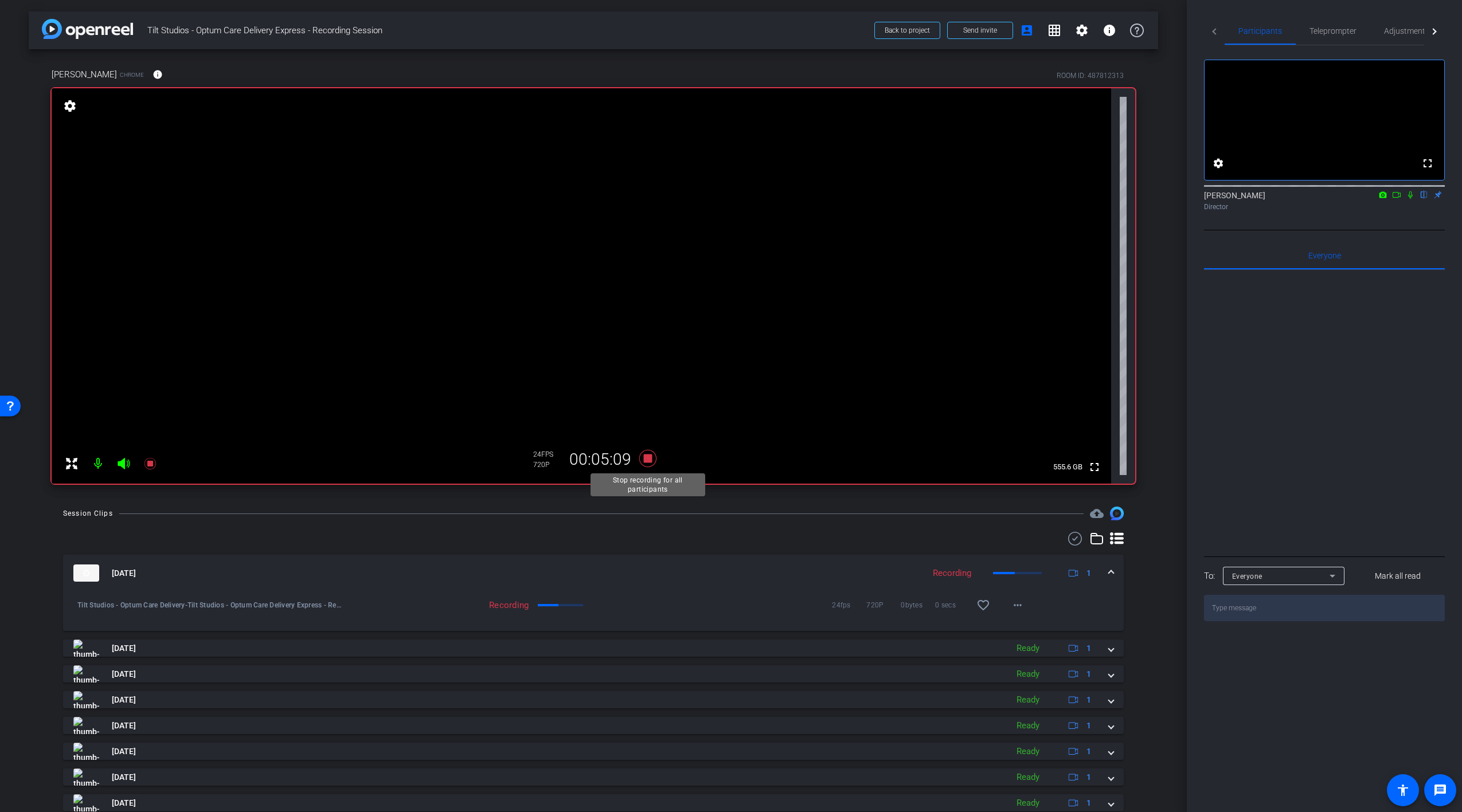
click at [641, 455] on icon at bounding box center [648, 459] width 27 height 20
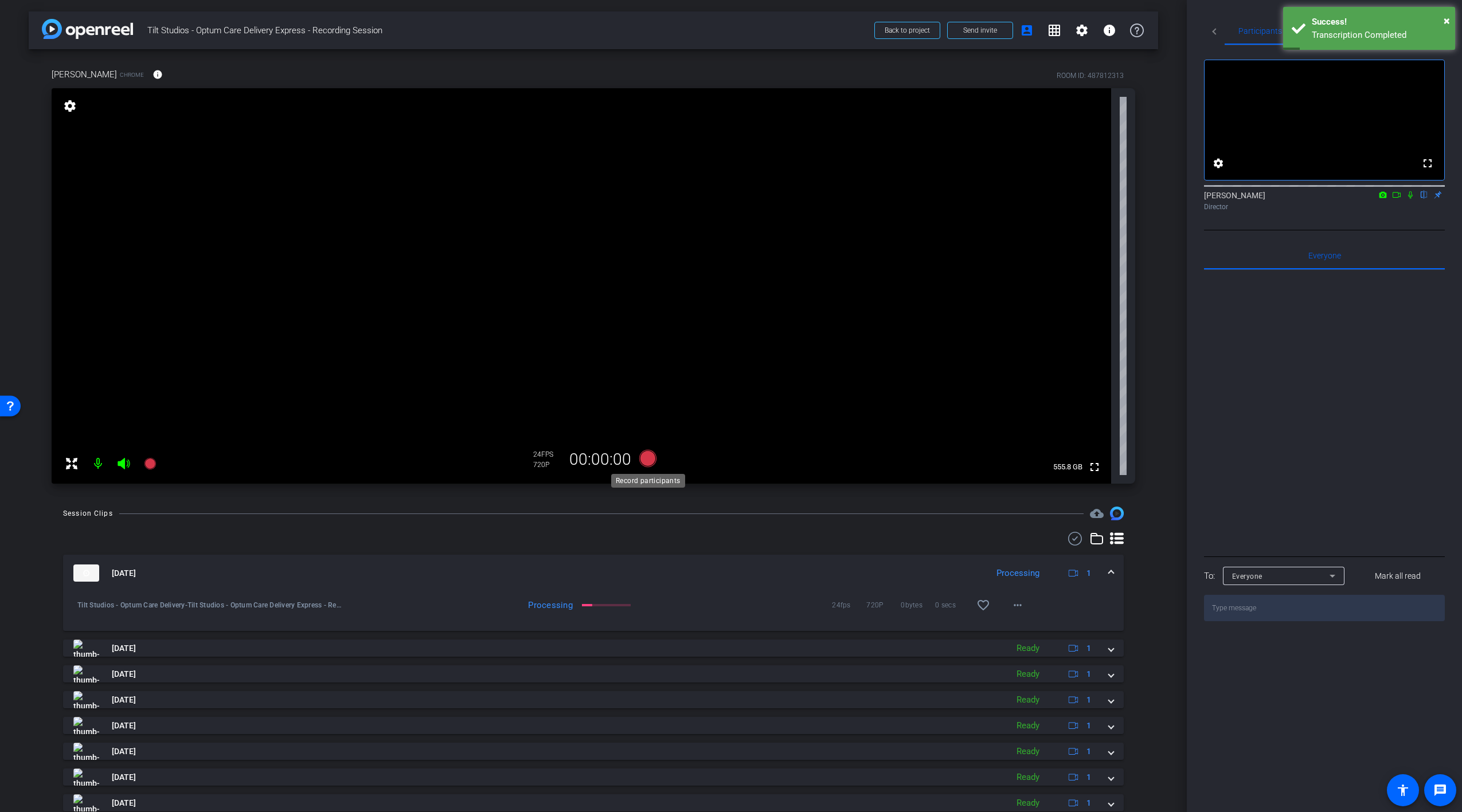
click at [641, 463] on icon at bounding box center [648, 458] width 17 height 17
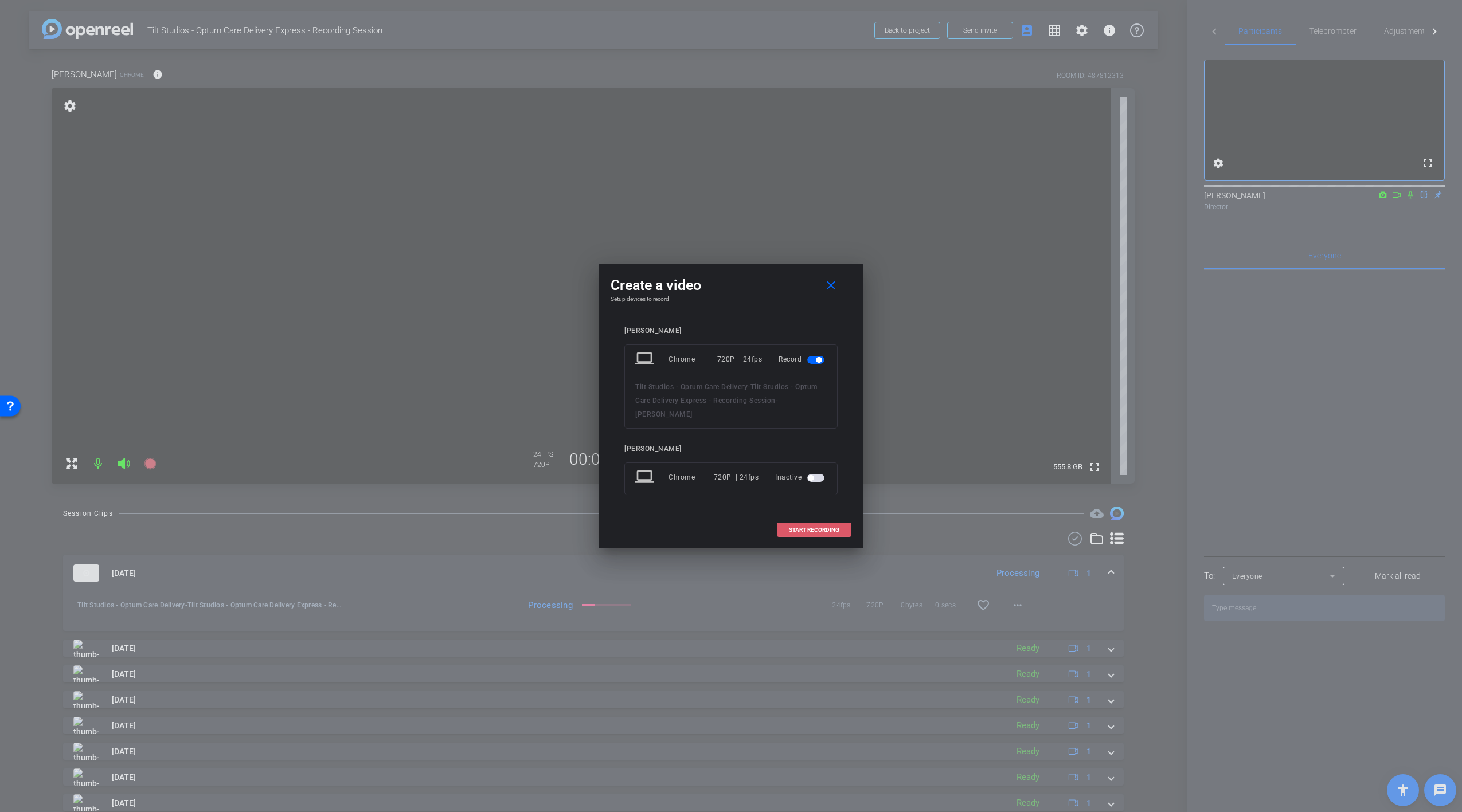
click at [786, 521] on span at bounding box center [814, 530] width 74 height 27
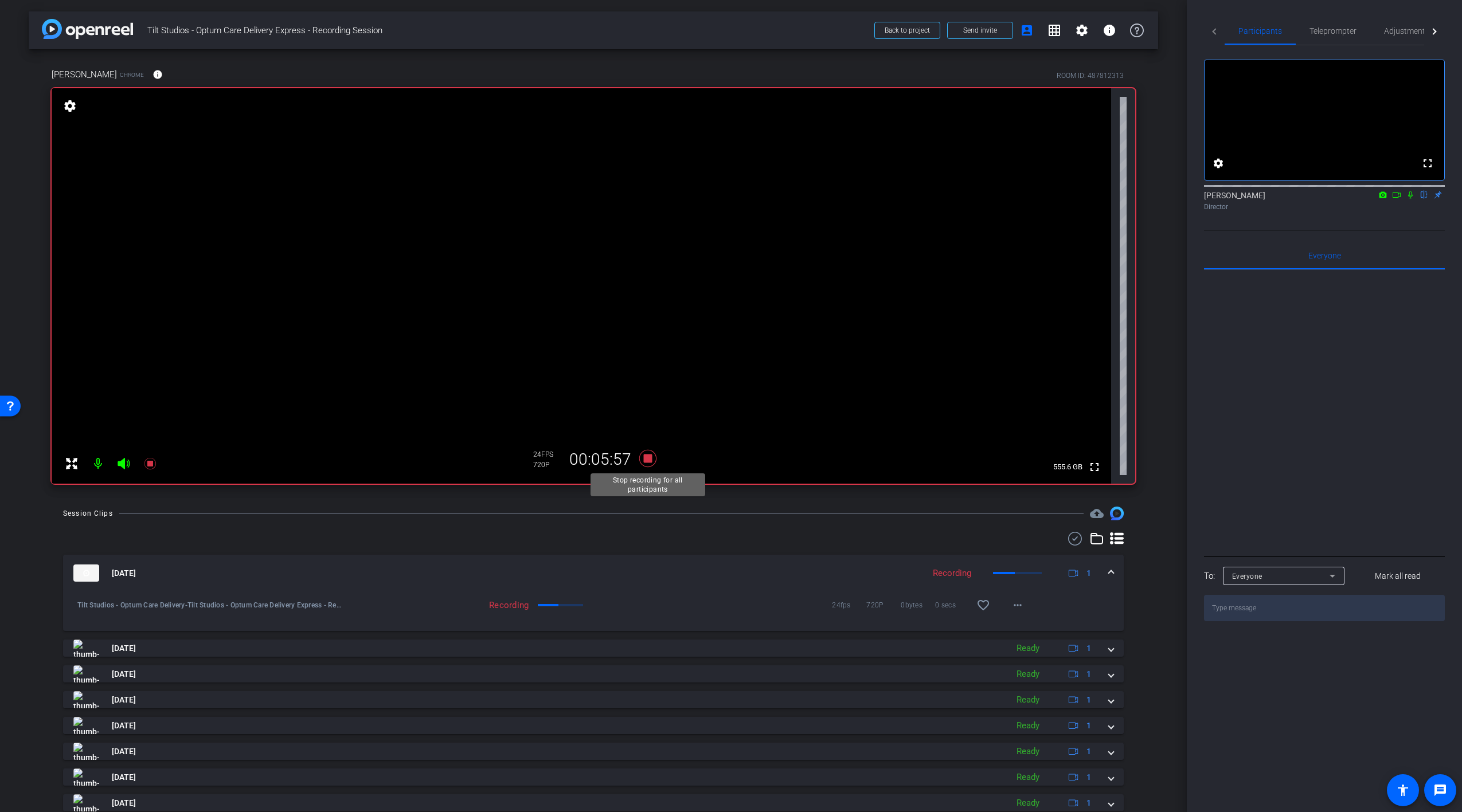
click at [646, 462] on icon at bounding box center [648, 458] width 17 height 17
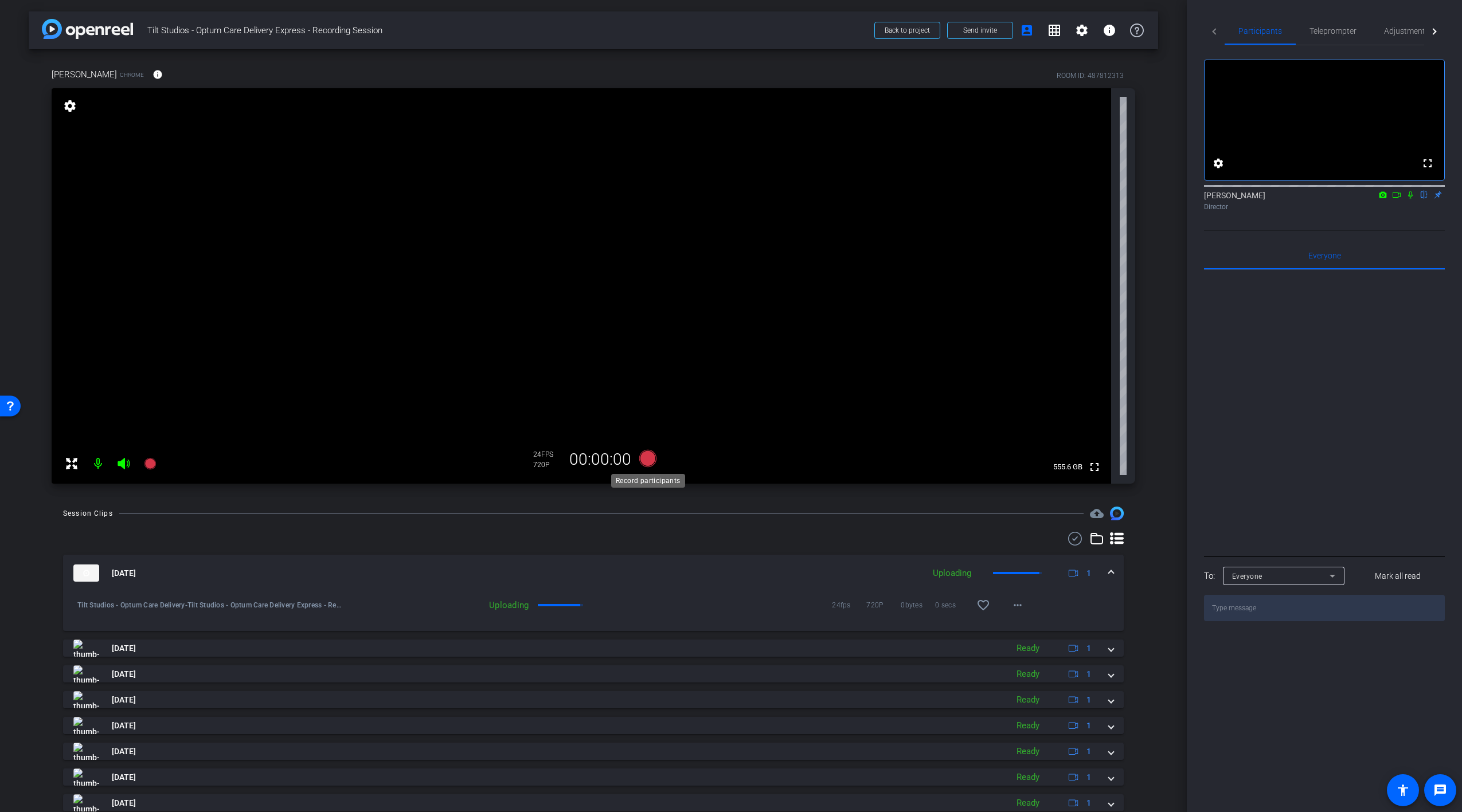
click at [656, 461] on icon at bounding box center [648, 459] width 27 height 20
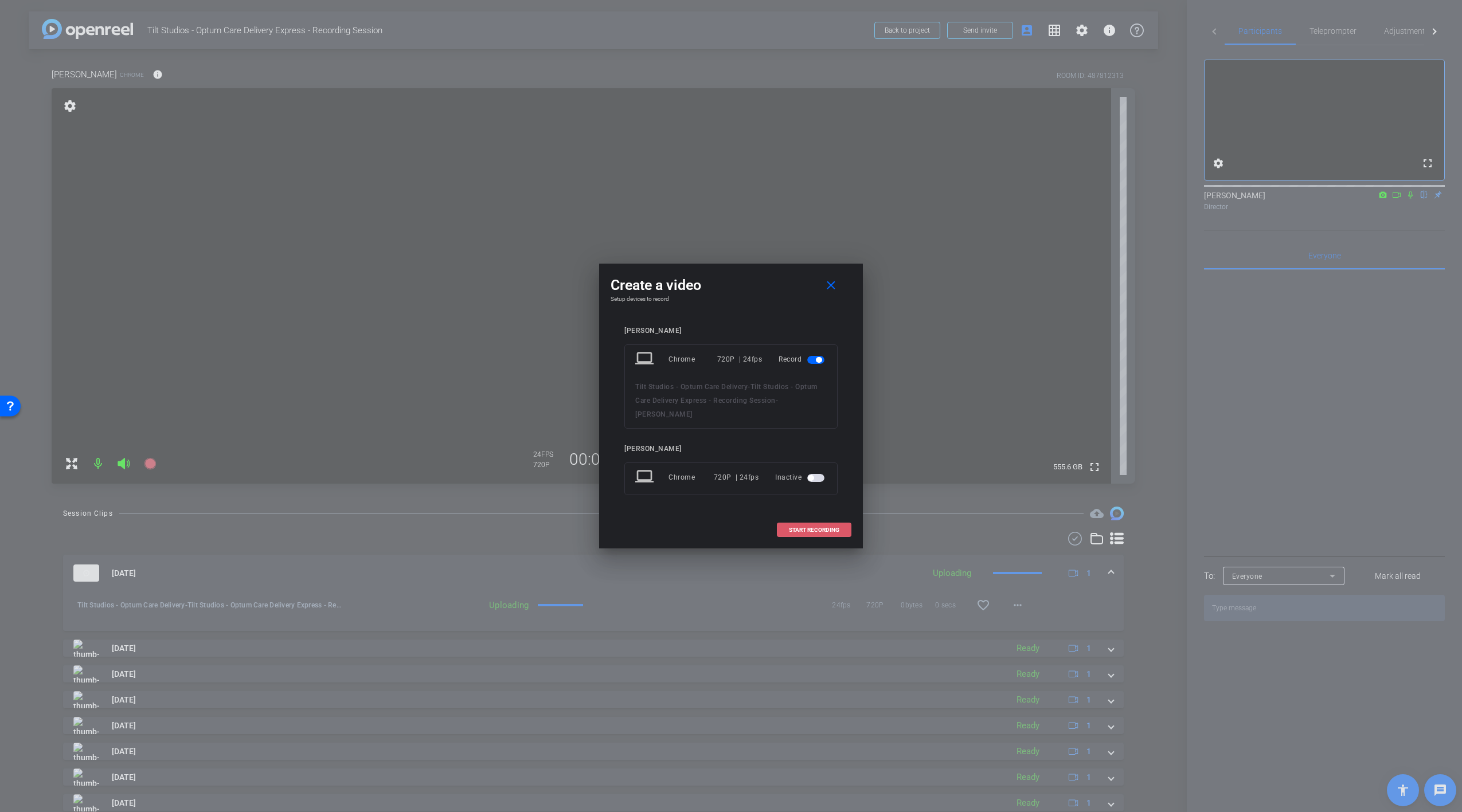
click at [817, 527] on span "START RECORDING" at bounding box center [814, 530] width 50 height 5
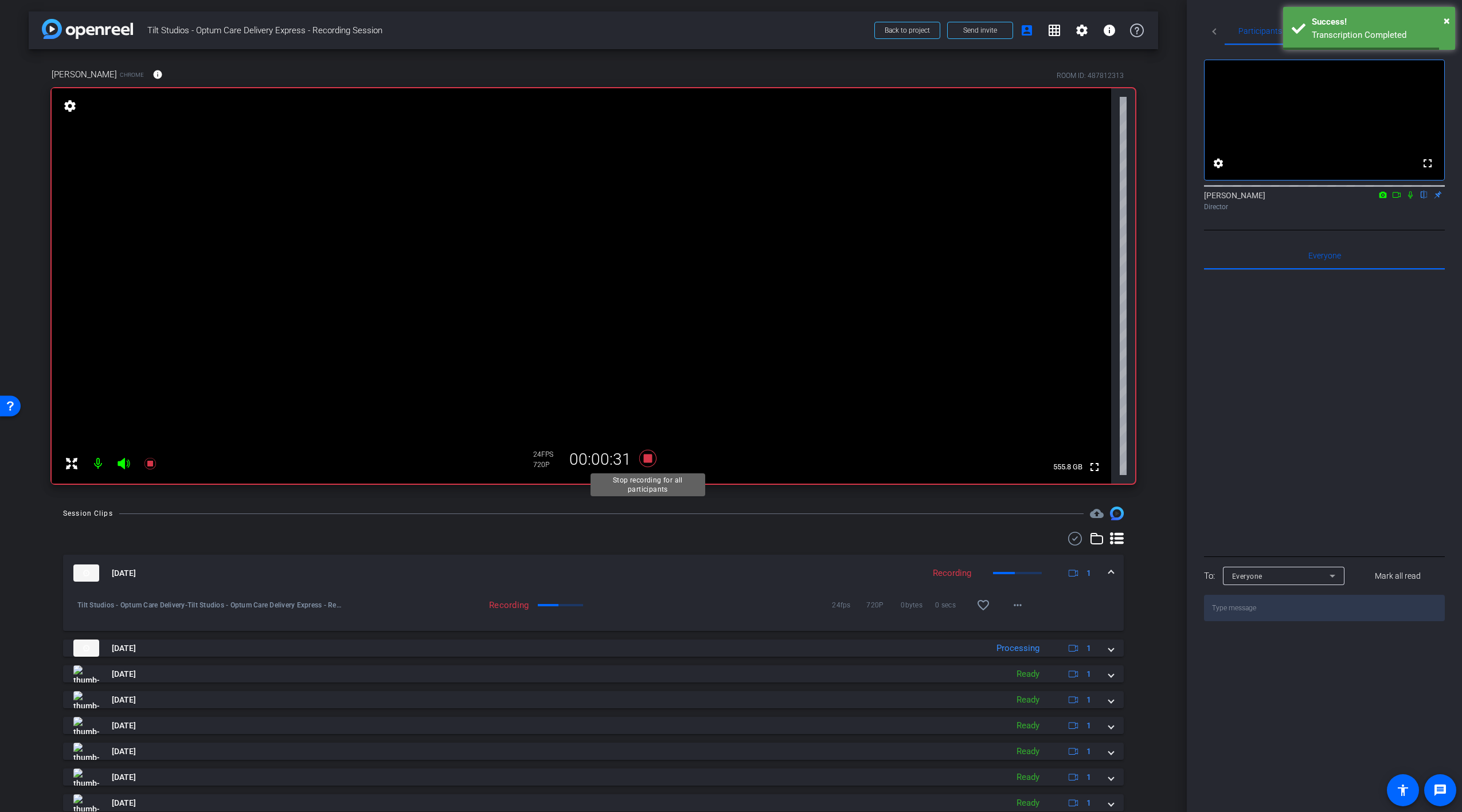
click at [647, 460] on icon at bounding box center [648, 458] width 17 height 17
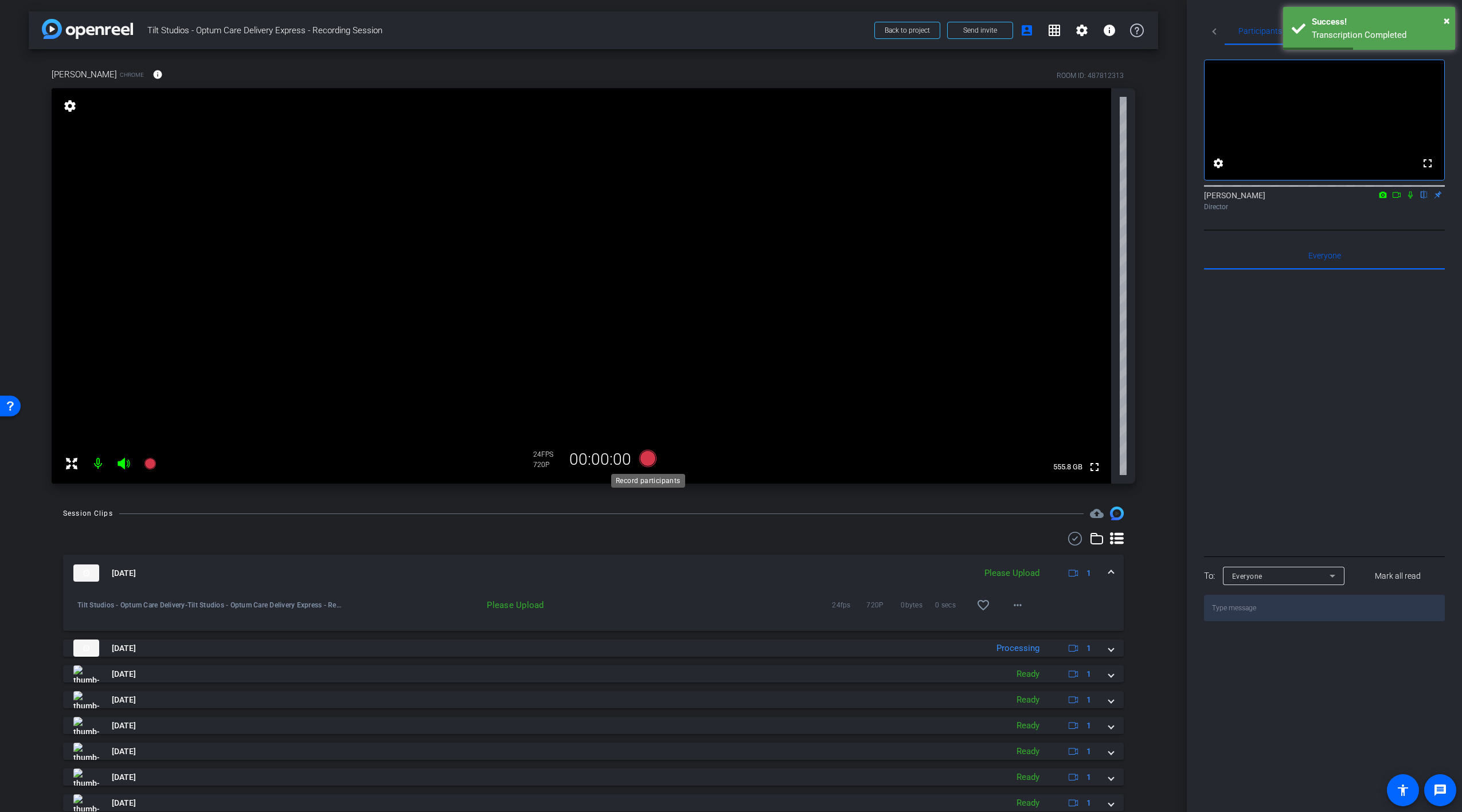
click at [647, 460] on icon at bounding box center [648, 458] width 17 height 17
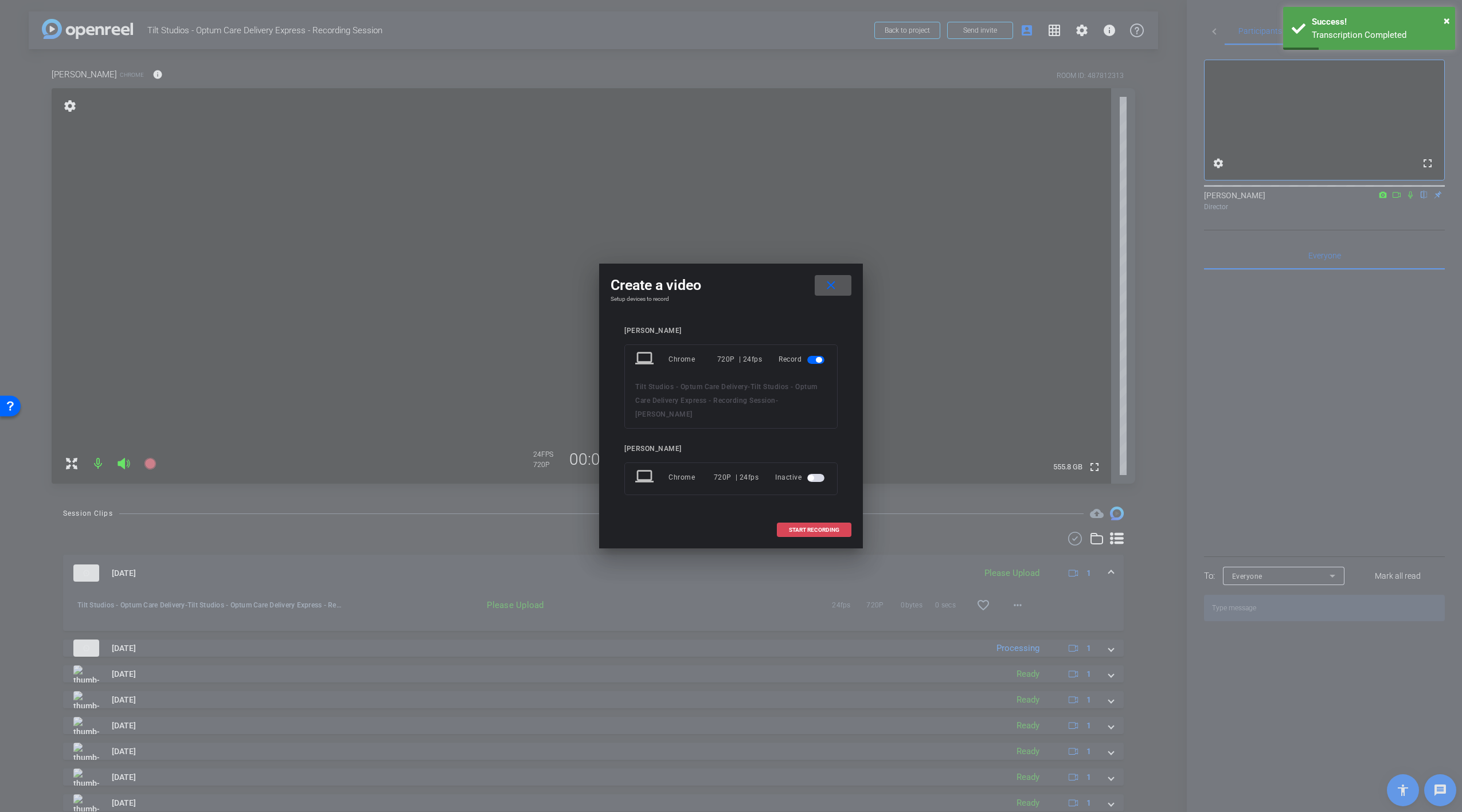
click at [794, 527] on span "START RECORDING" at bounding box center [814, 530] width 50 height 5
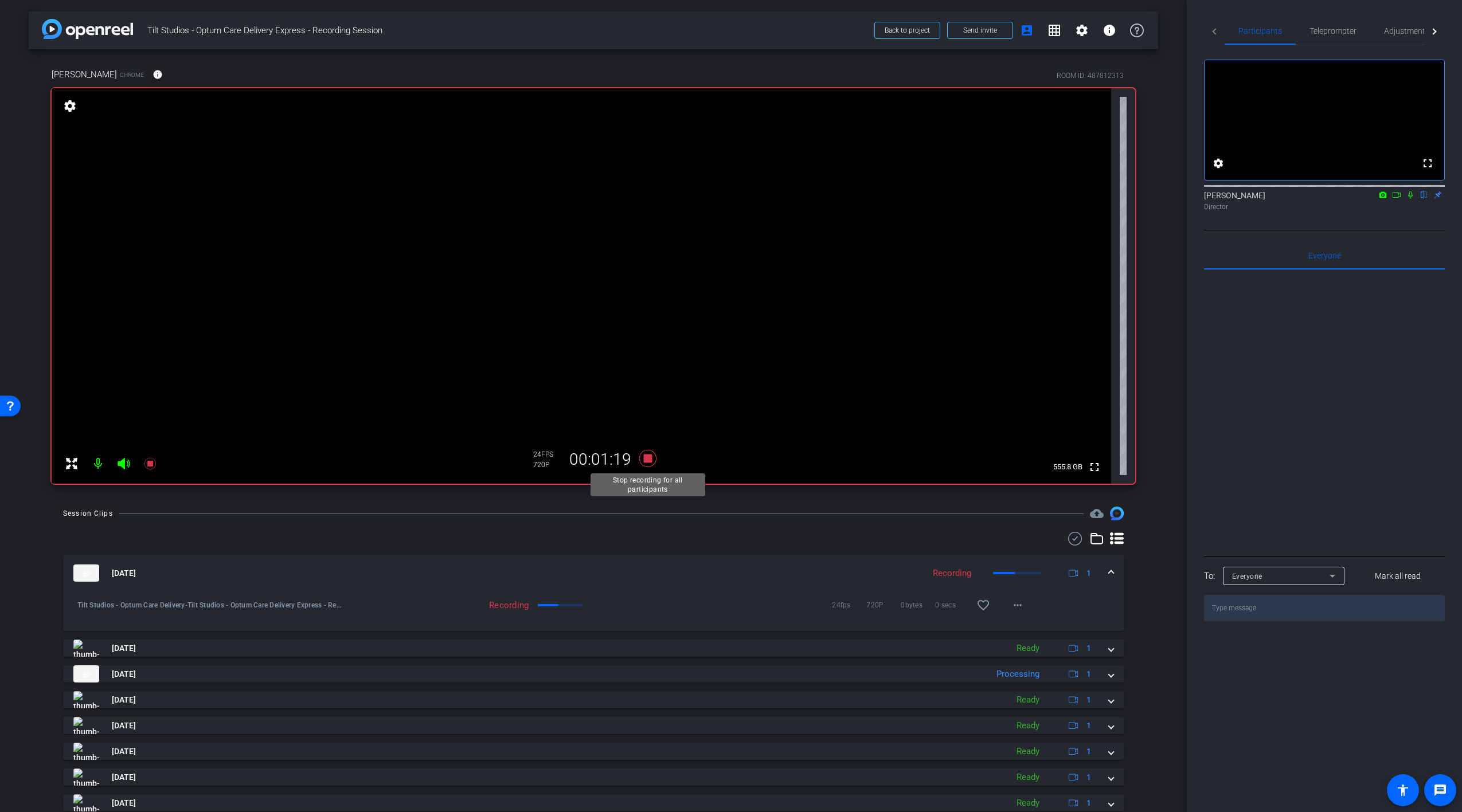
click at [646, 455] on icon at bounding box center [648, 458] width 17 height 17
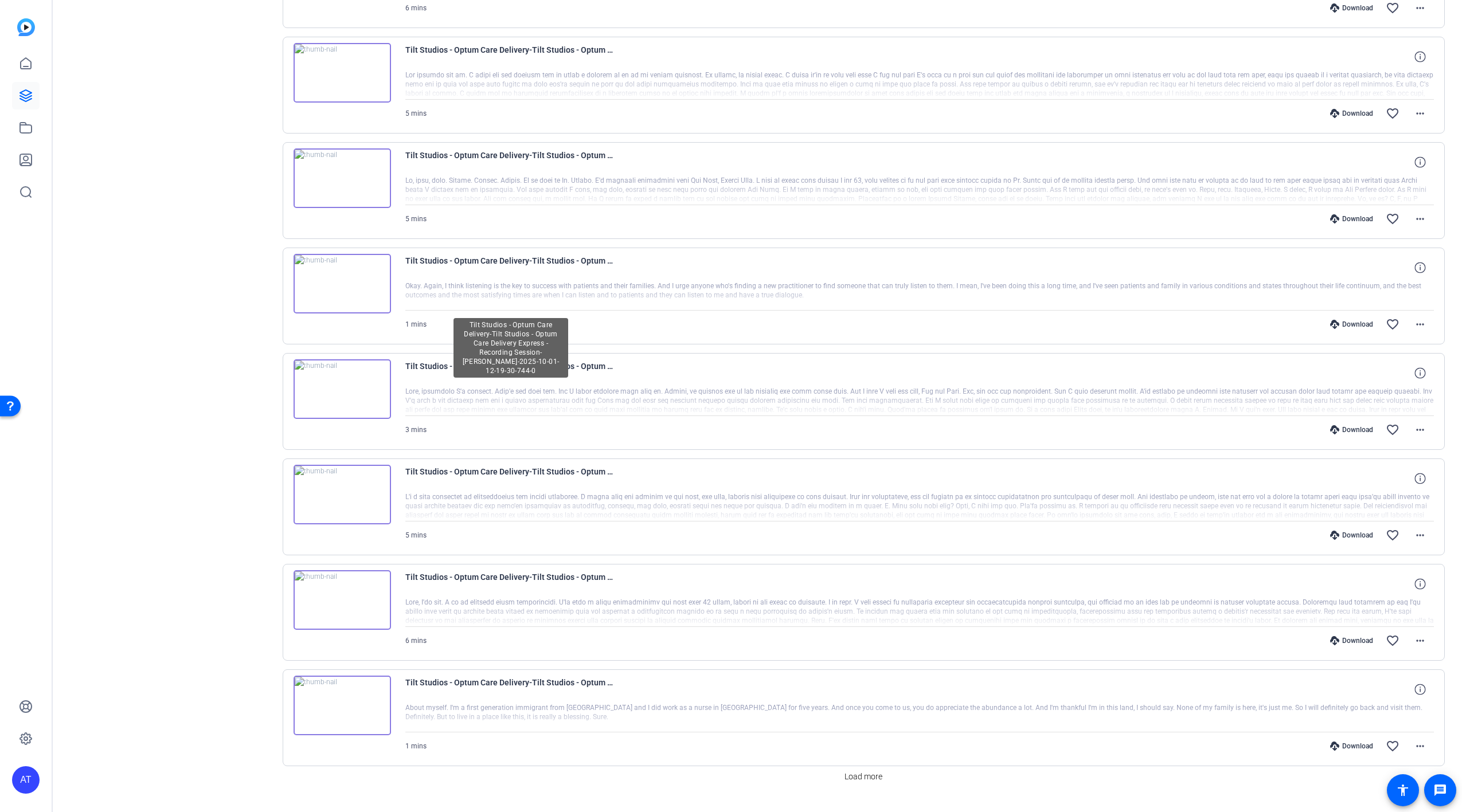
scroll to position [552, 0]
